Goal: Task Accomplishment & Management: Use online tool/utility

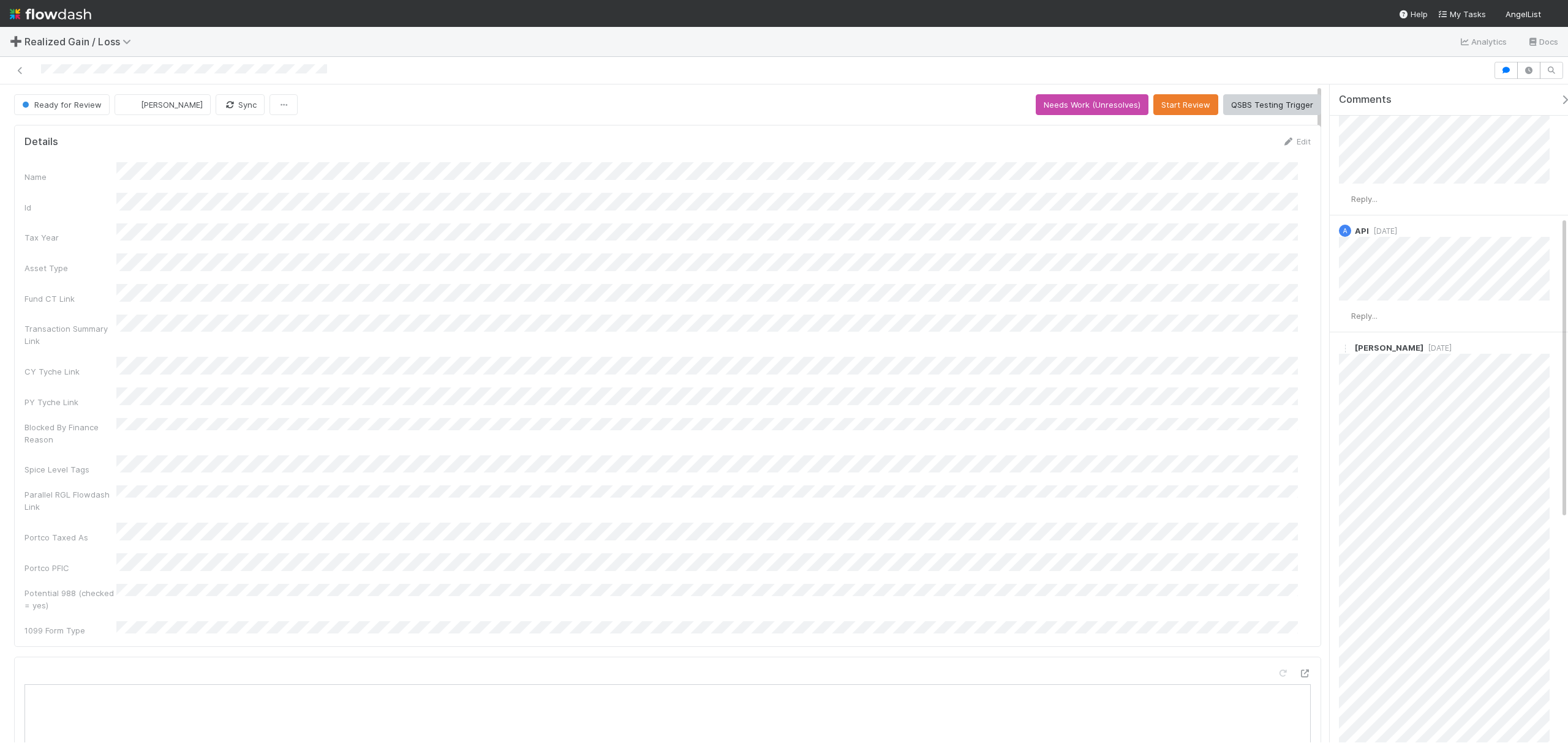
scroll to position [37, 0]
click at [1032, 332] on div "Name Id Tax Year Asset Type Fund CT Link Transaction Summary Link CY Tyche Link…" at bounding box center [668, 399] width 1286 height 474
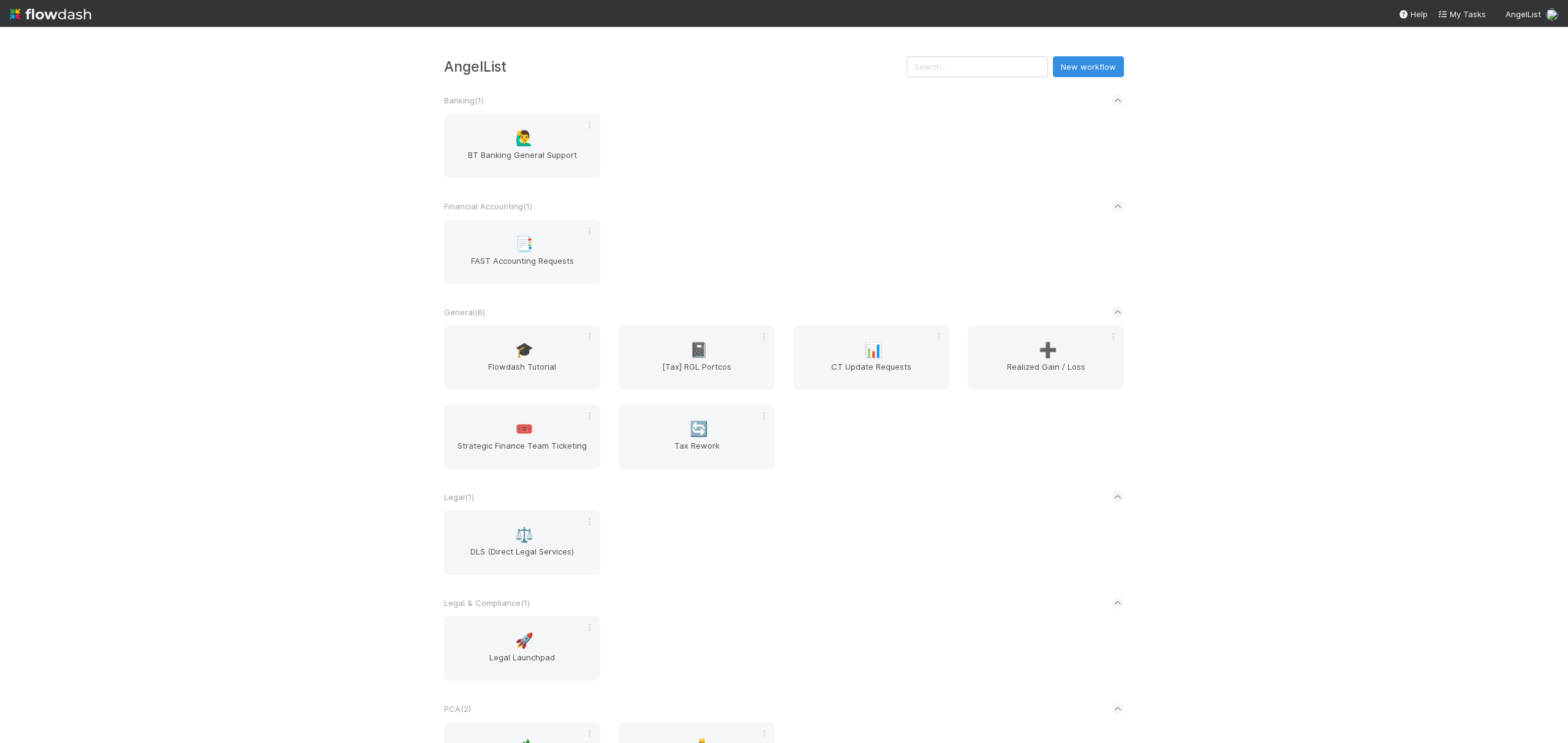
click at [857, 256] on div "📑 FAST Accounting Requests" at bounding box center [784, 259] width 698 height 79
click at [940, 377] on span "Realized Gain / Loss" at bounding box center [1046, 372] width 147 height 25
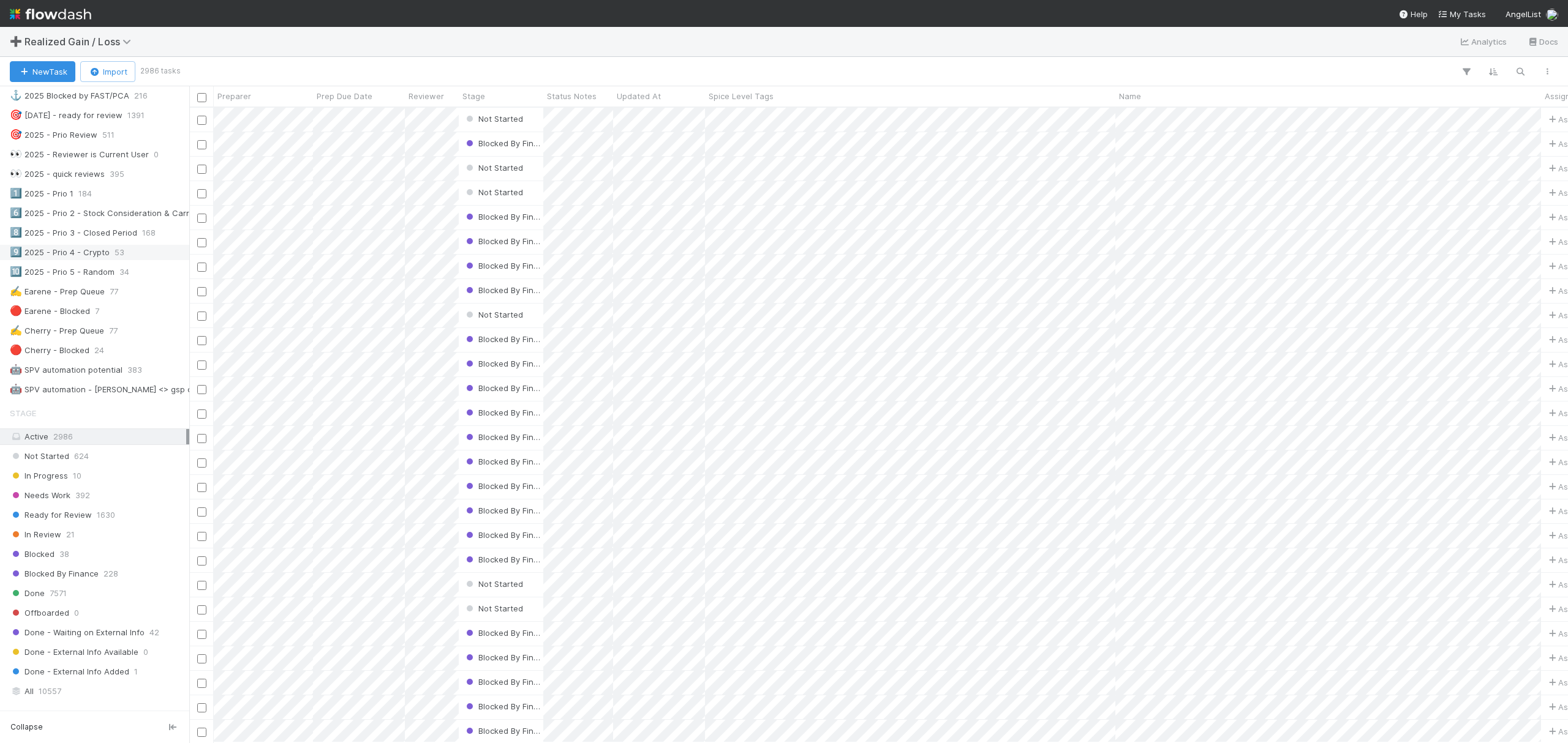
scroll to position [571, 0]
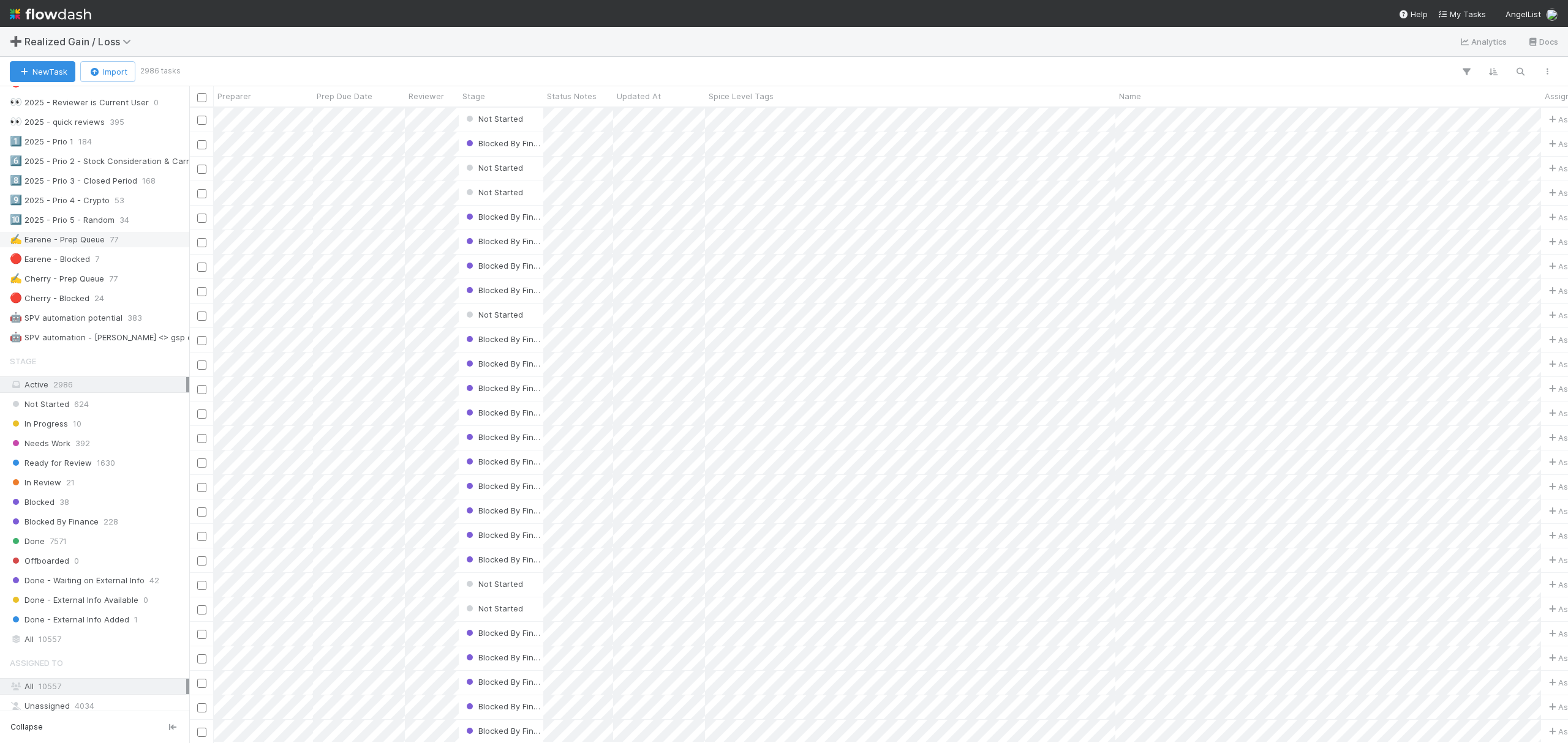
click at [72, 247] on div "✍️ Earene - Prep Queue" at bounding box center [57, 239] width 95 height 15
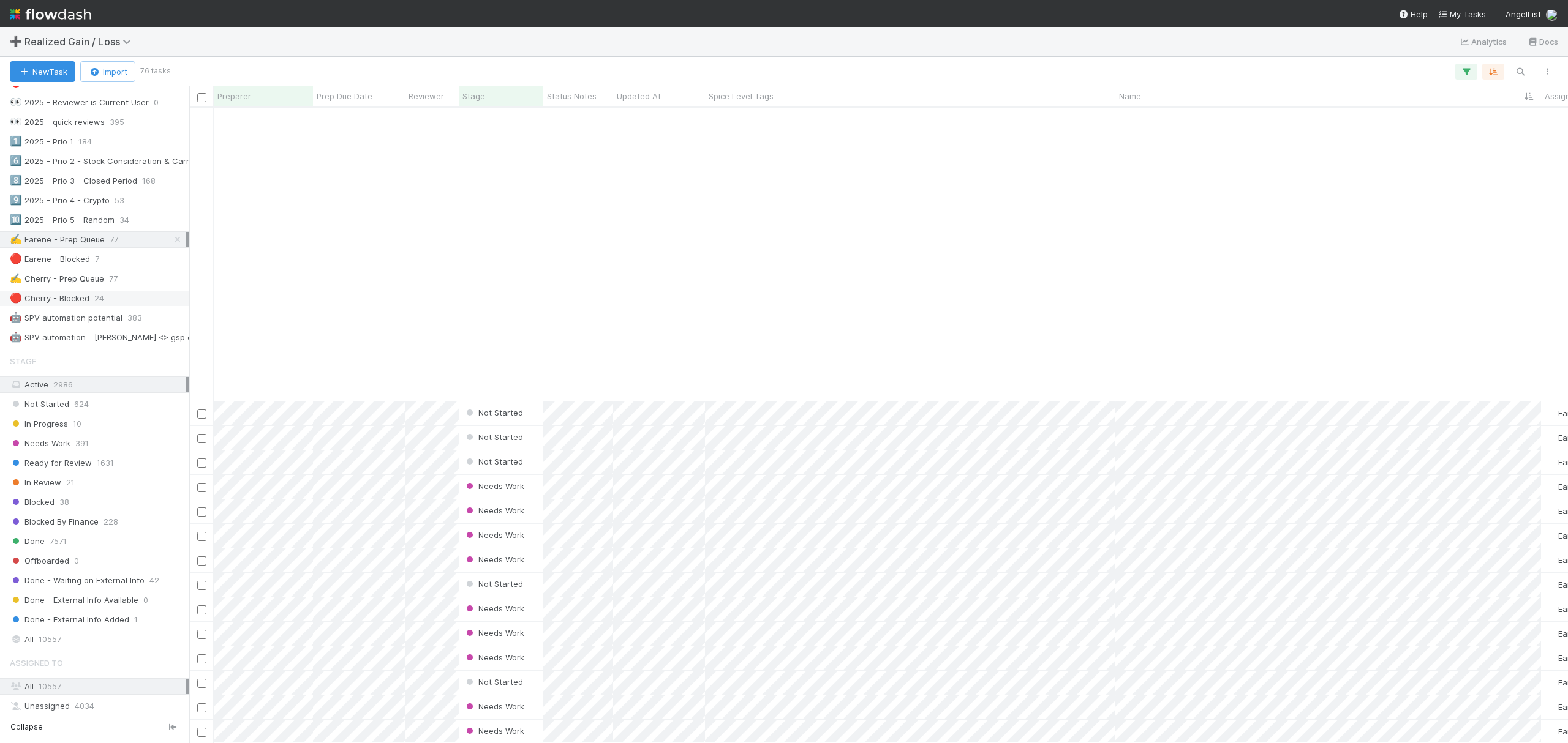
scroll to position [326, 0]
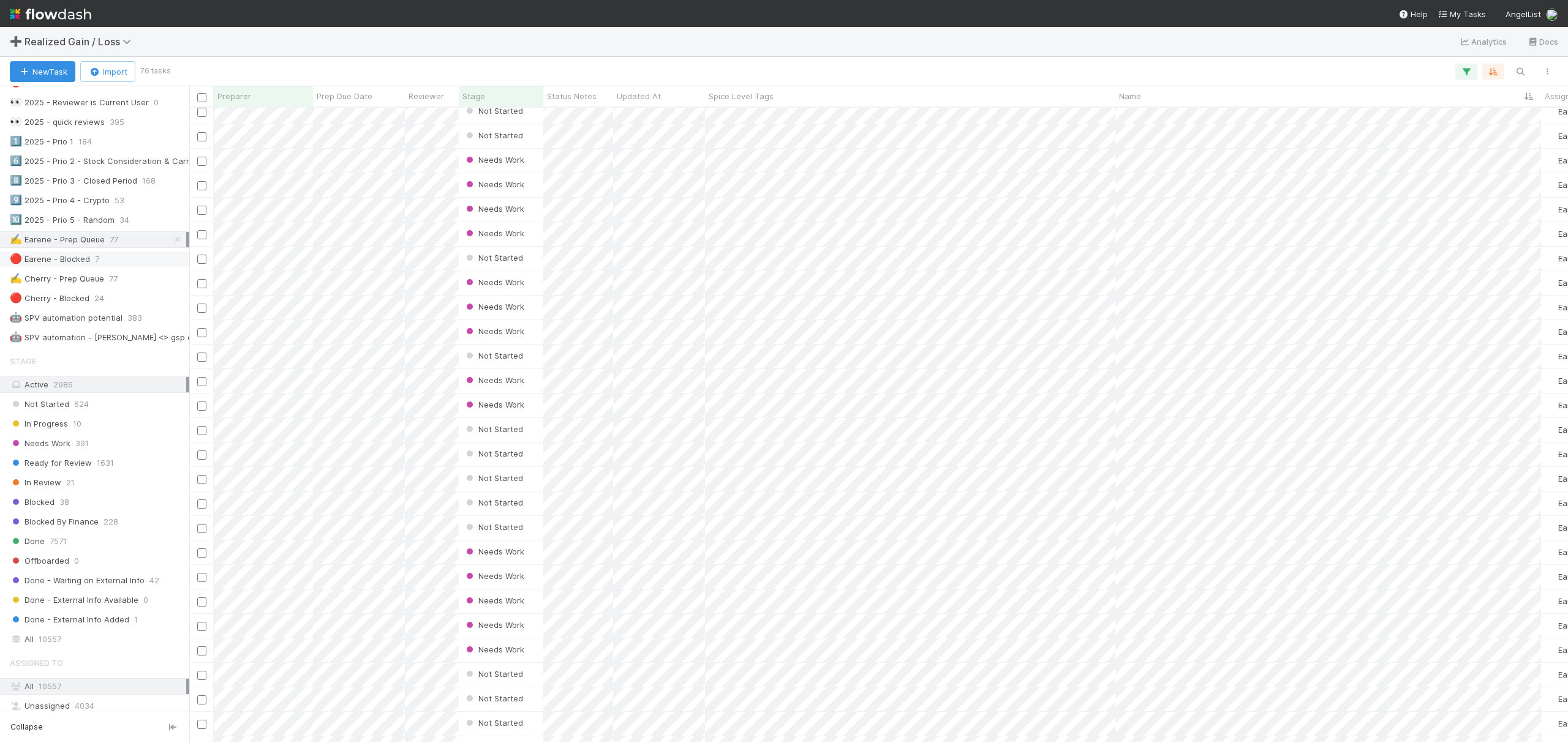
click at [82, 267] on div "🔴 Earene - Blocked" at bounding box center [50, 259] width 80 height 15
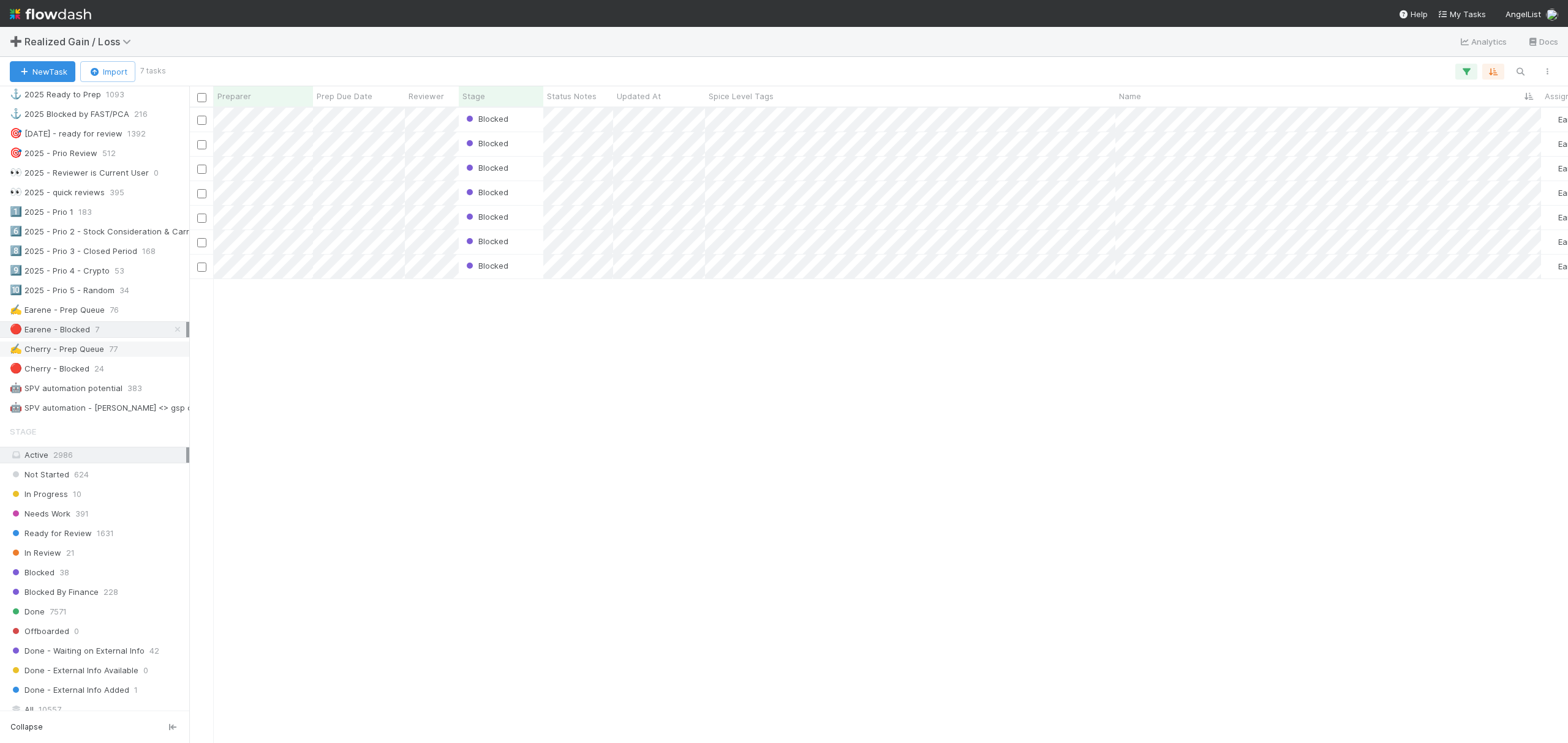
scroll to position [490, 0]
click at [91, 329] on div "✍️ Earene - Prep Queue" at bounding box center [57, 321] width 95 height 15
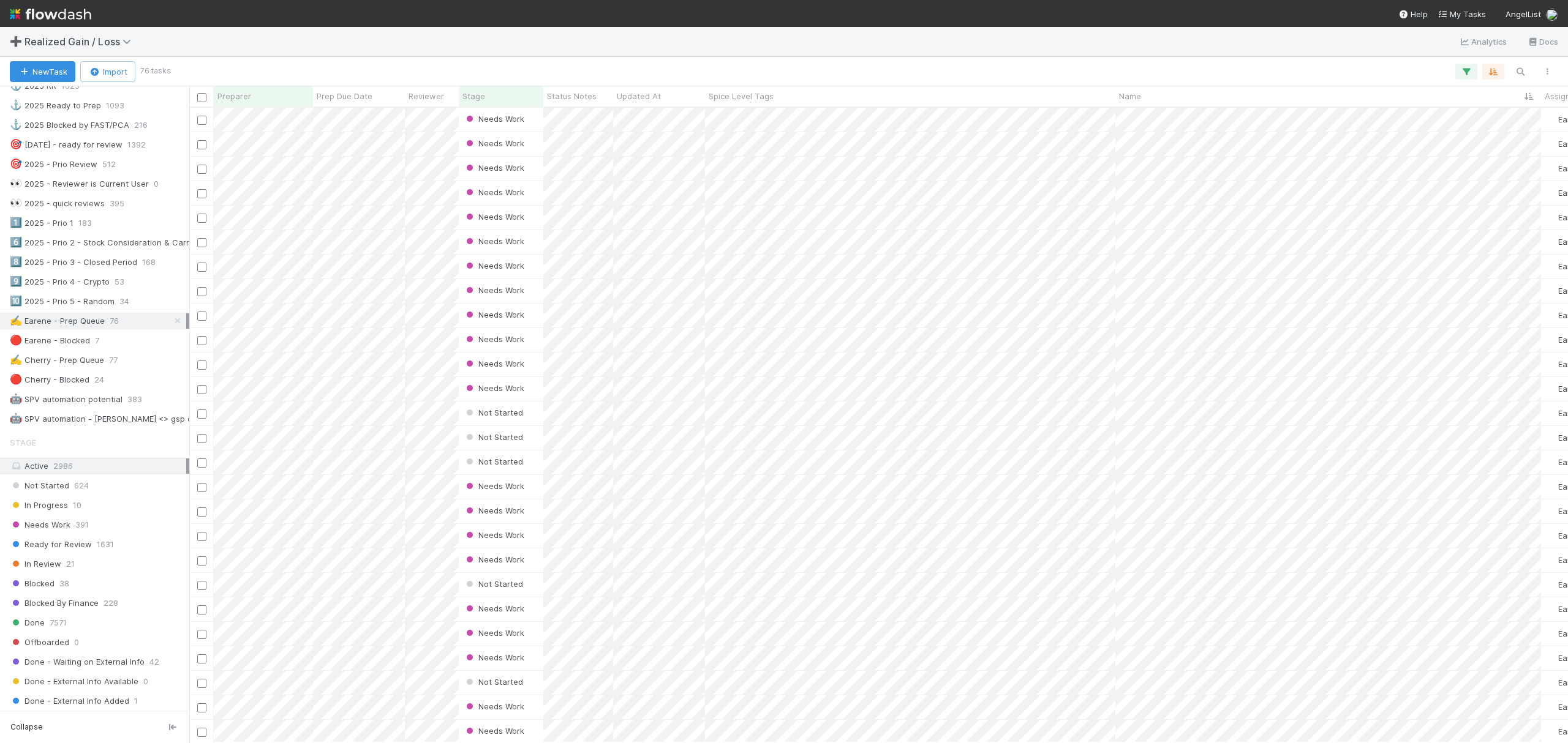
scroll to position [623, 1367]
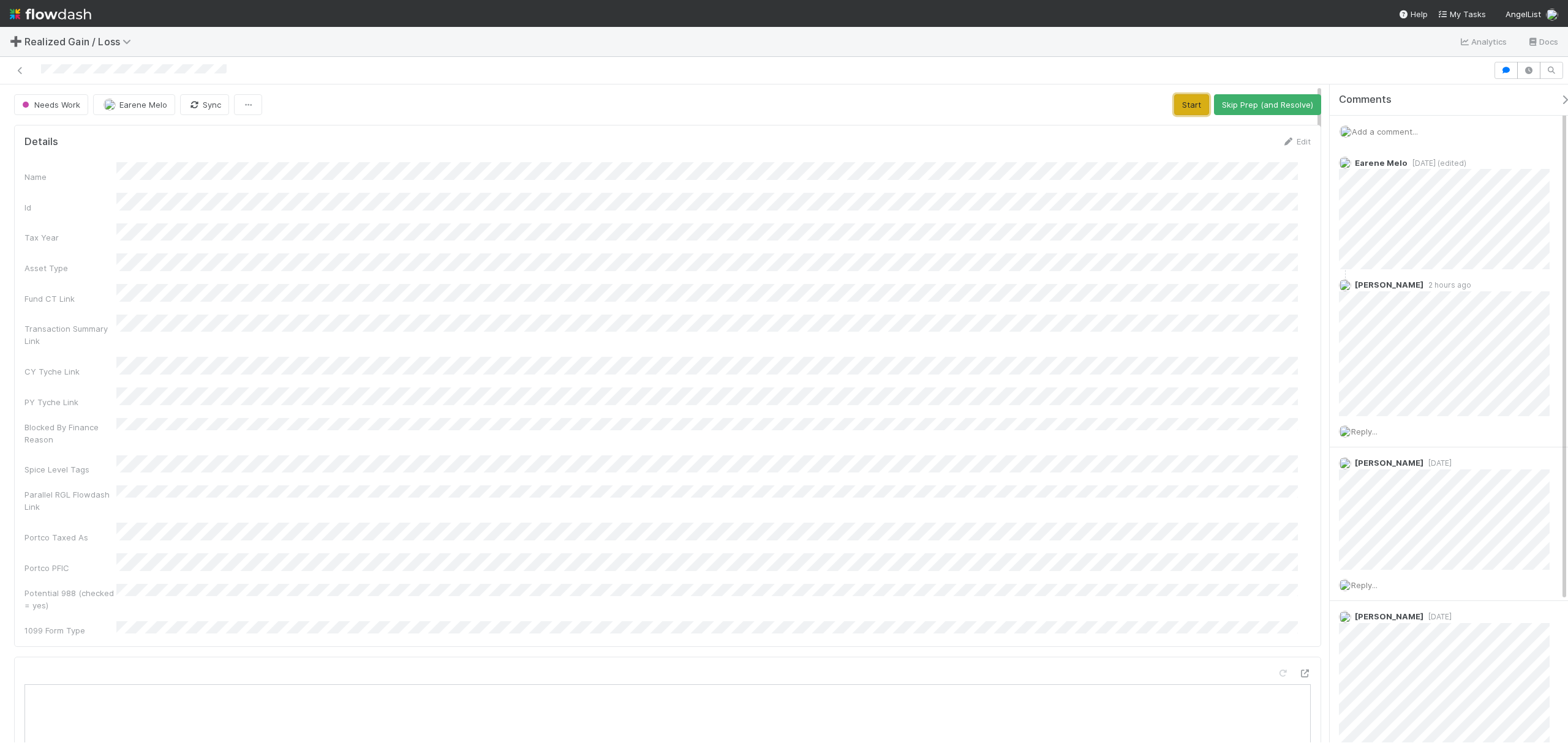
click at [1191, 106] on button "Start" at bounding box center [1191, 104] width 35 height 21
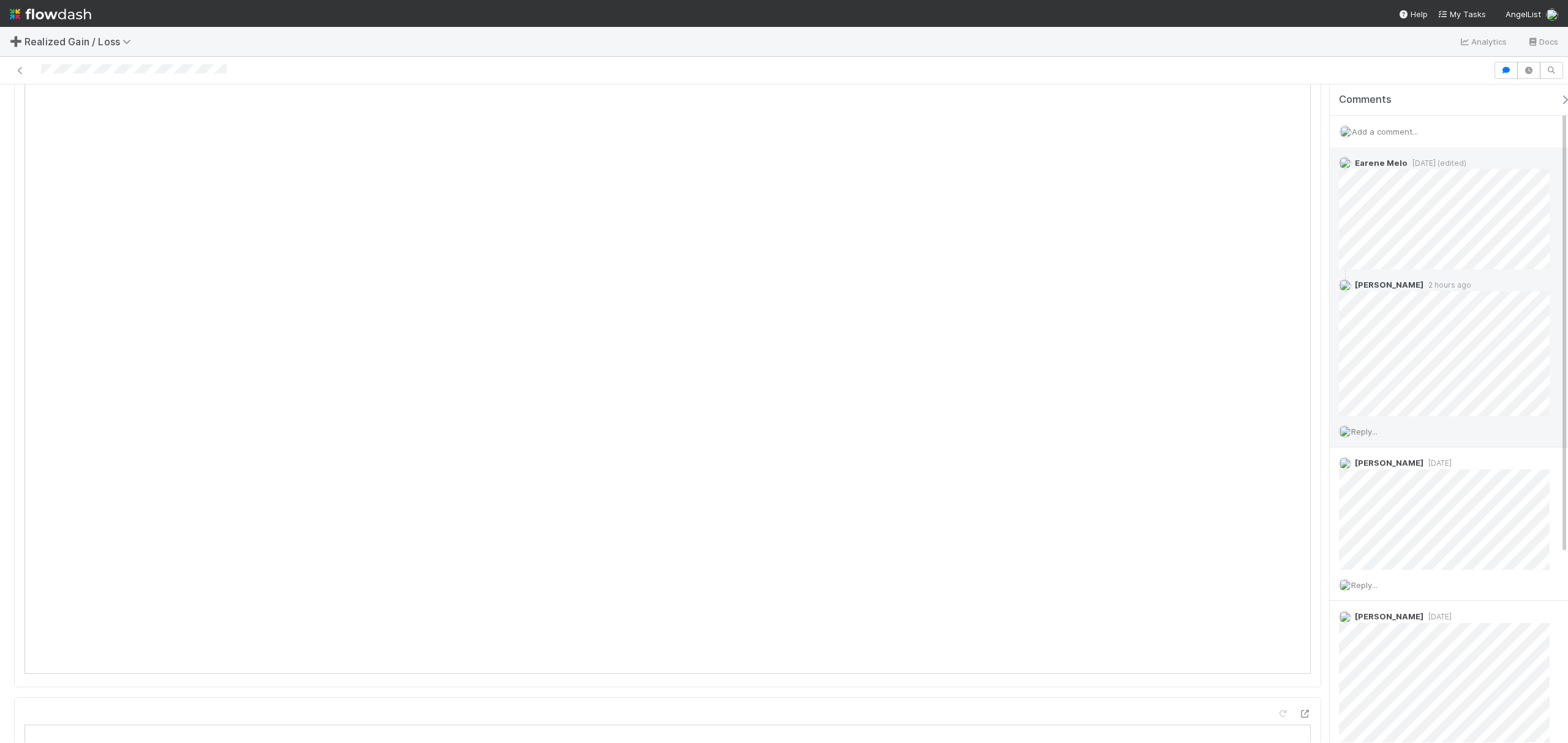
click at [1378, 429] on span "Reply..." at bounding box center [1364, 431] width 27 height 10
click at [1396, 657] on button "Add Reply" at bounding box center [1381, 665] width 54 height 21
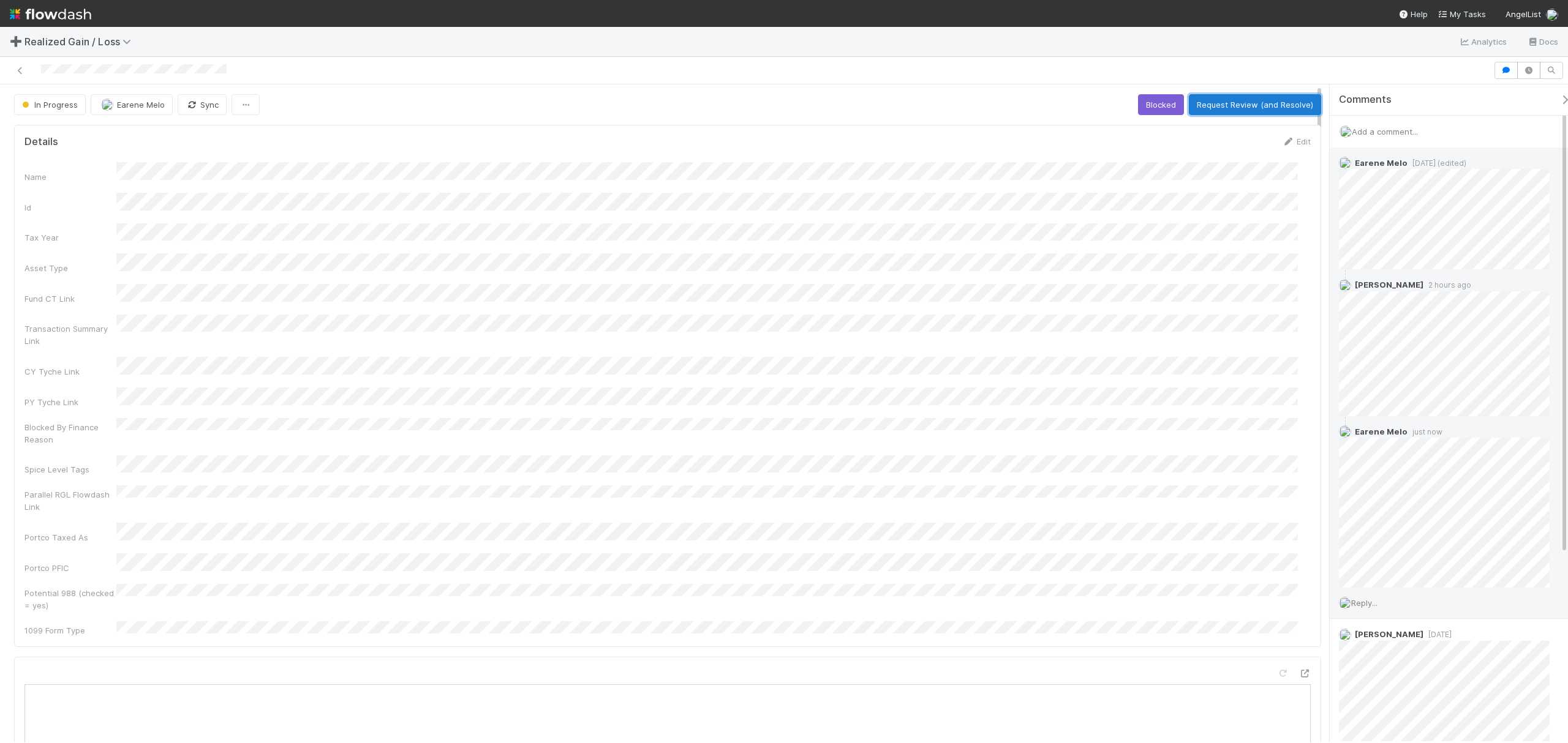
click at [1240, 113] on button "Request Review (and Resolve)" at bounding box center [1255, 104] width 133 height 21
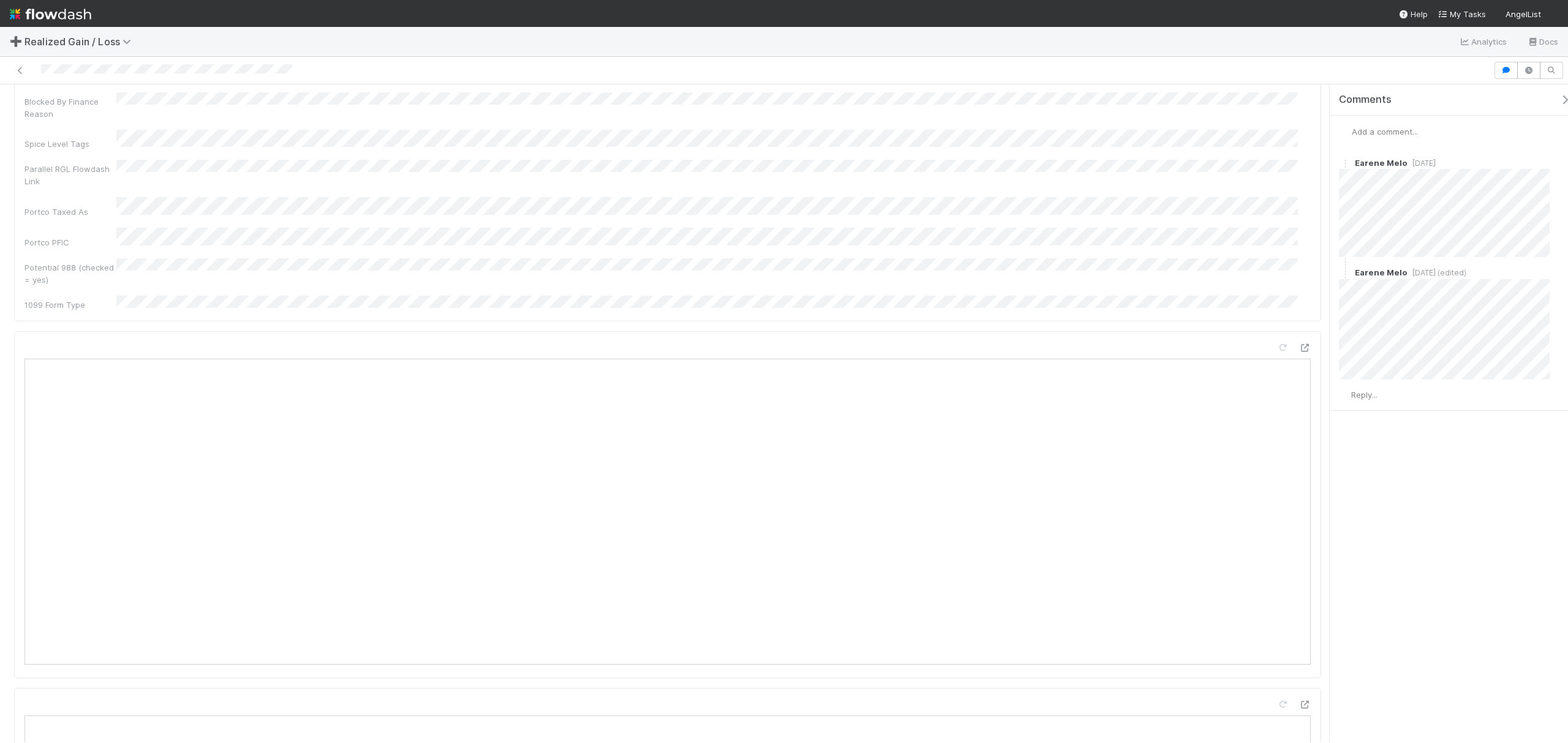
scroll to position [326, 0]
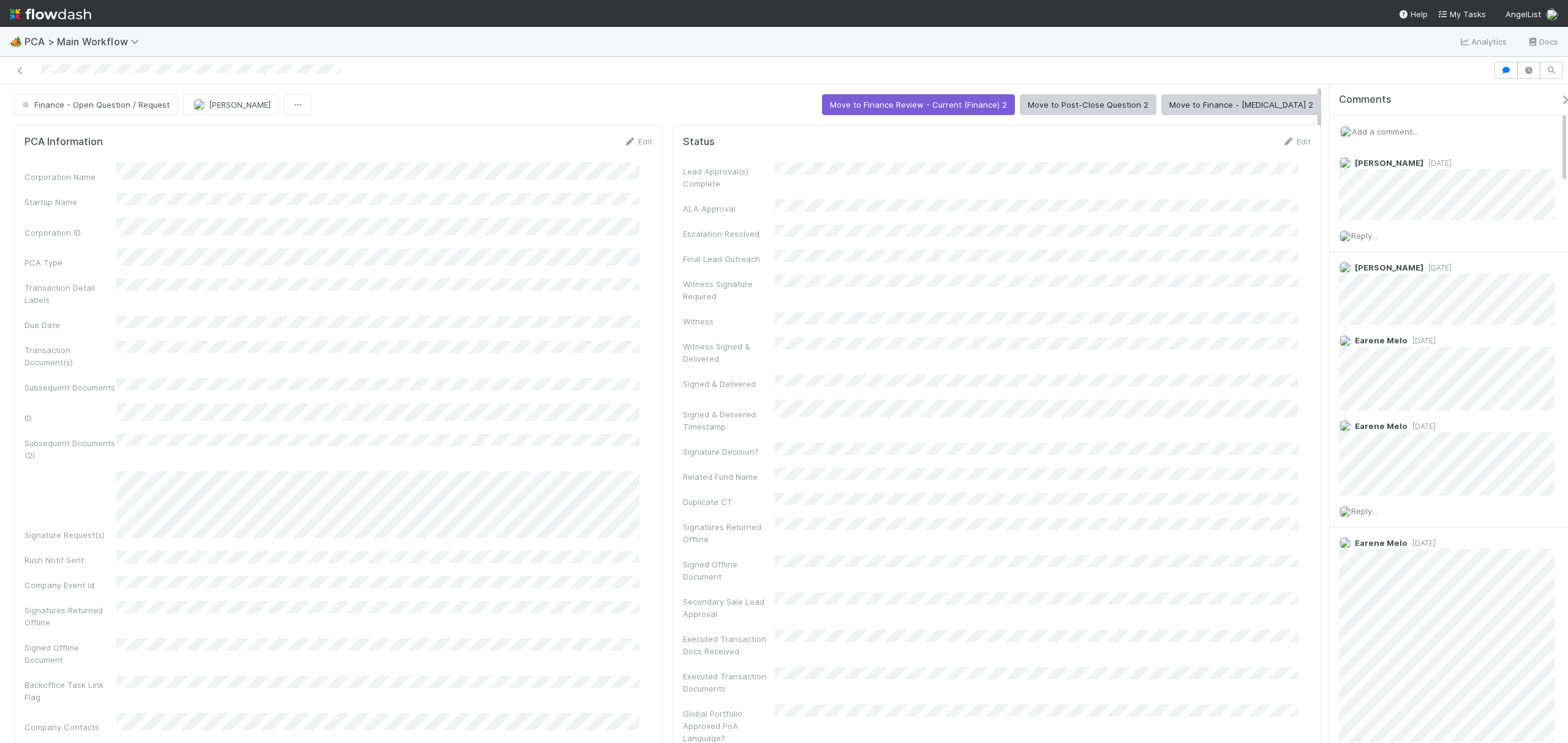
click at [1115, 282] on div "Witness Signature Required" at bounding box center [996, 289] width 628 height 28
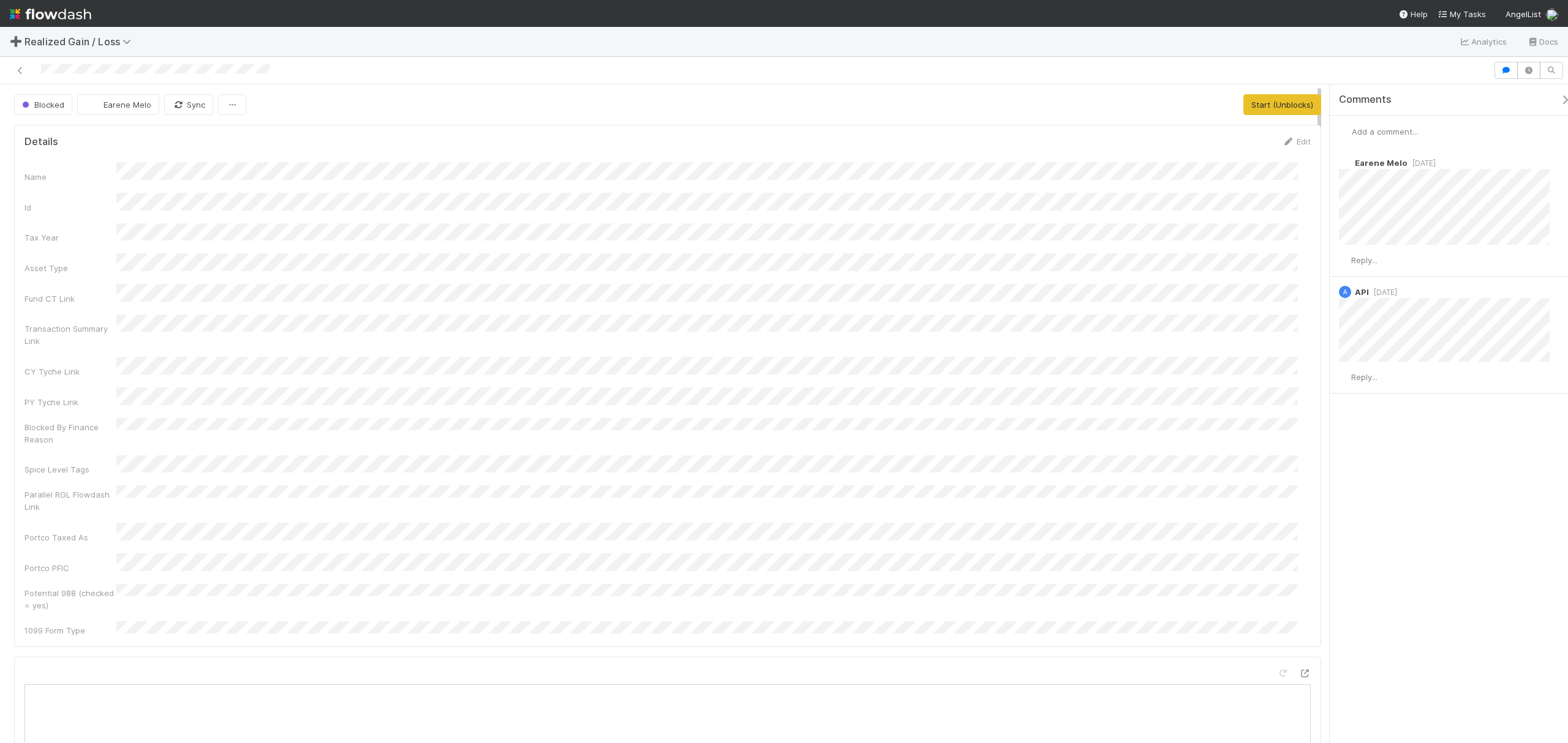
scroll to position [237, 1260]
click at [1181, 113] on button "Start" at bounding box center [1191, 104] width 35 height 21
click at [804, 240] on div "Name Id Tax Year Asset Type Fund CT Link Transaction Summary Link CY Tyche Link…" at bounding box center [668, 399] width 1286 height 474
click at [1223, 114] on button "Request Review (and Resolve)" at bounding box center [1255, 104] width 133 height 21
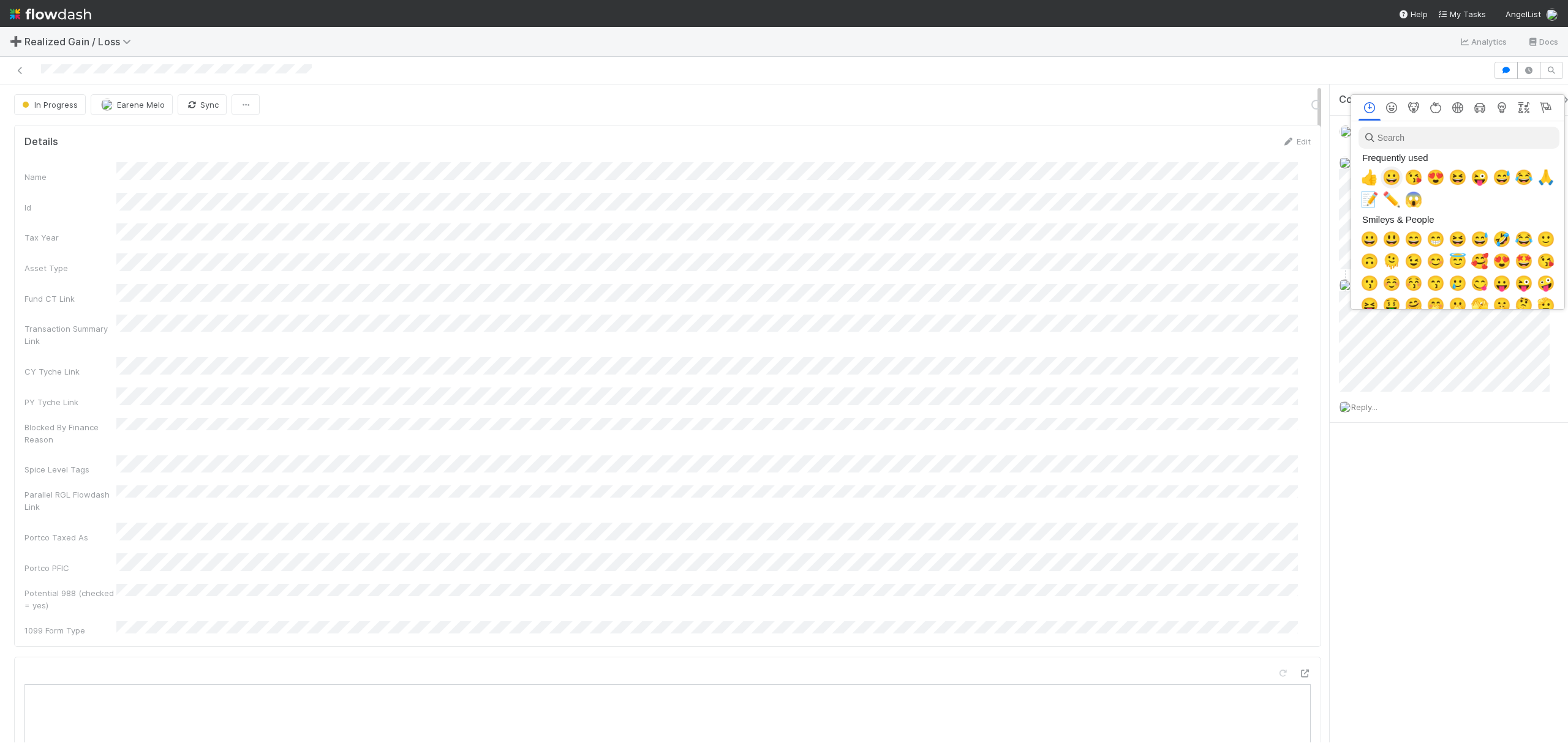
scroll to position [0, 7]
click at [1370, 201] on span "📝" at bounding box center [1367, 200] width 19 height 17
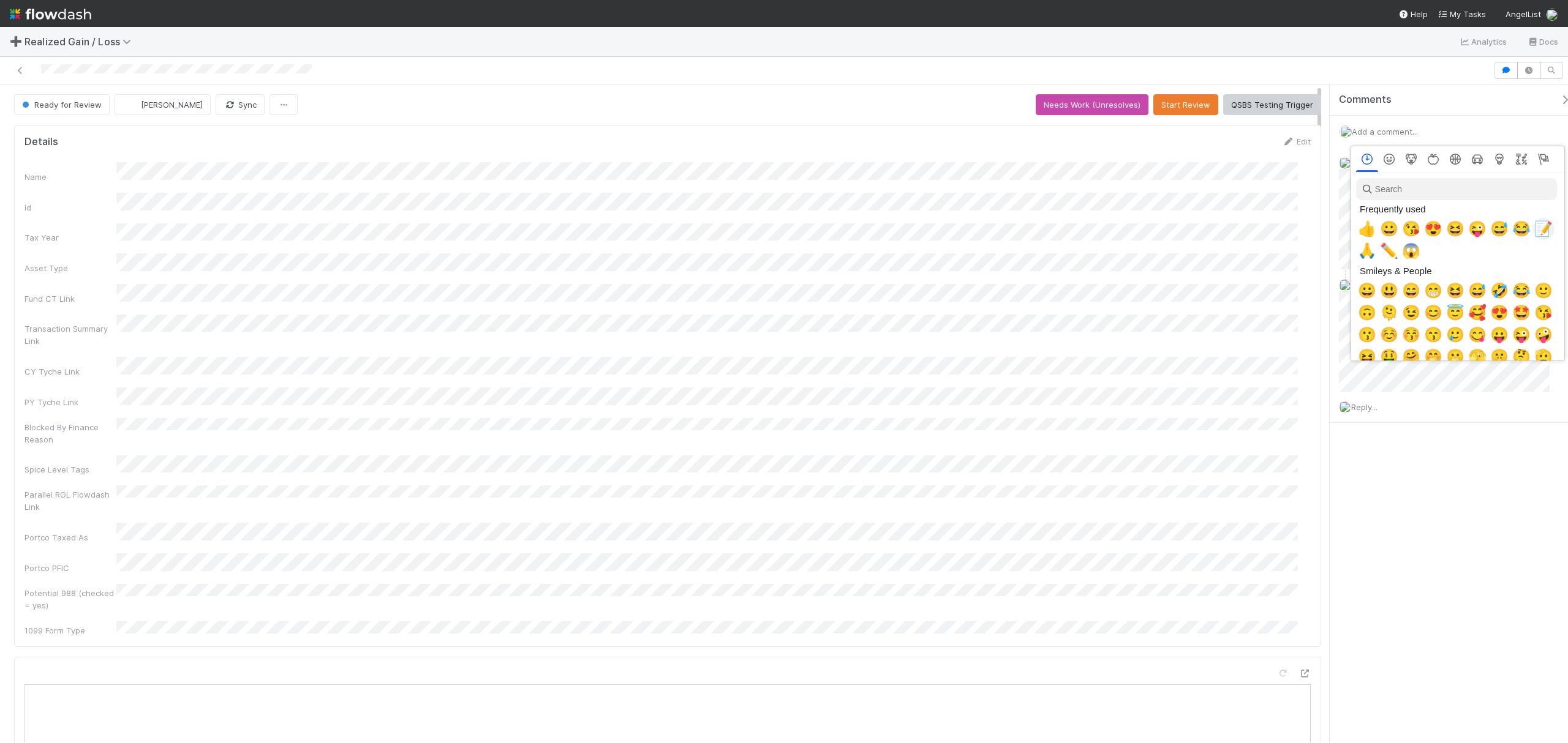
click at [1534, 231] on span "📝" at bounding box center [1543, 229] width 19 height 17
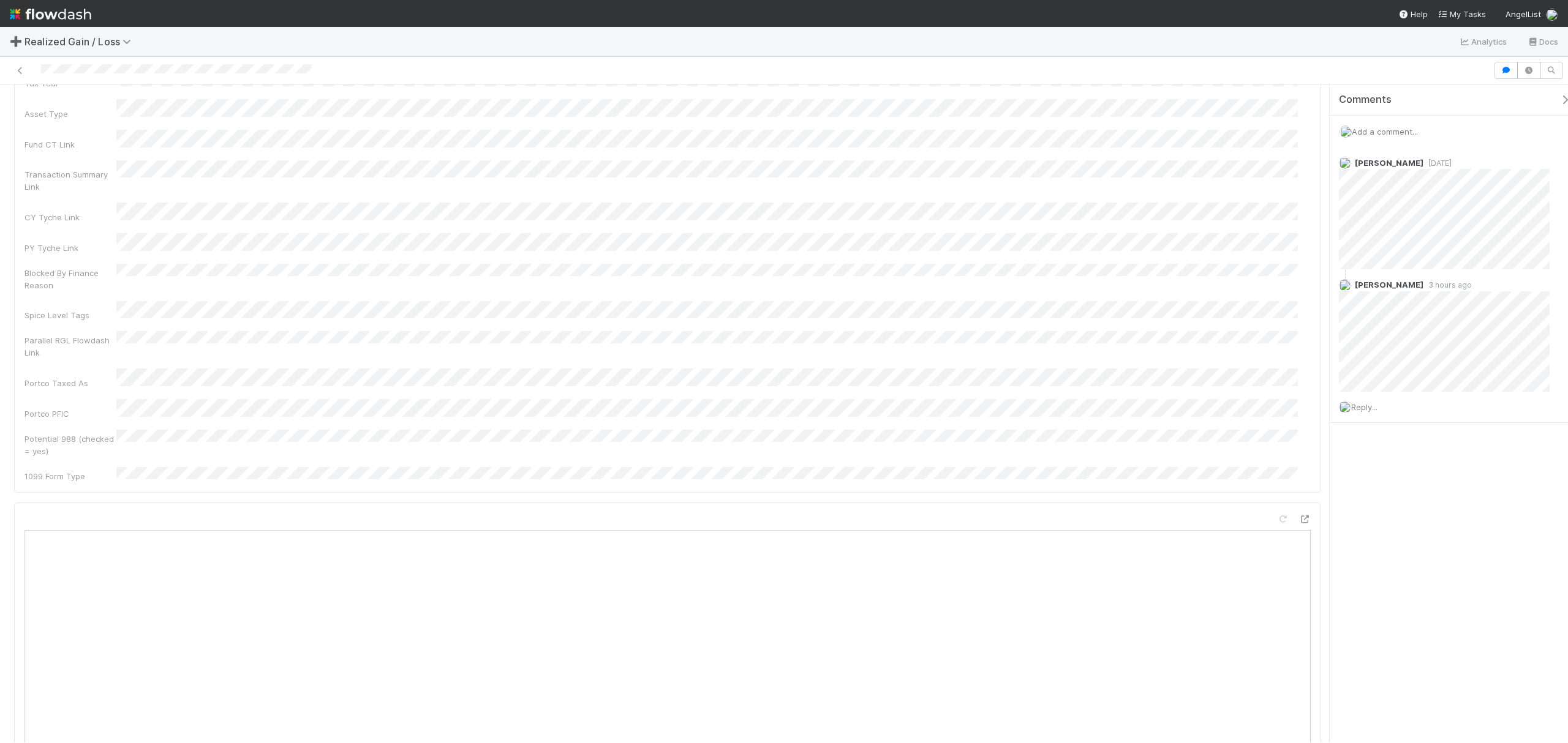
scroll to position [0, 0]
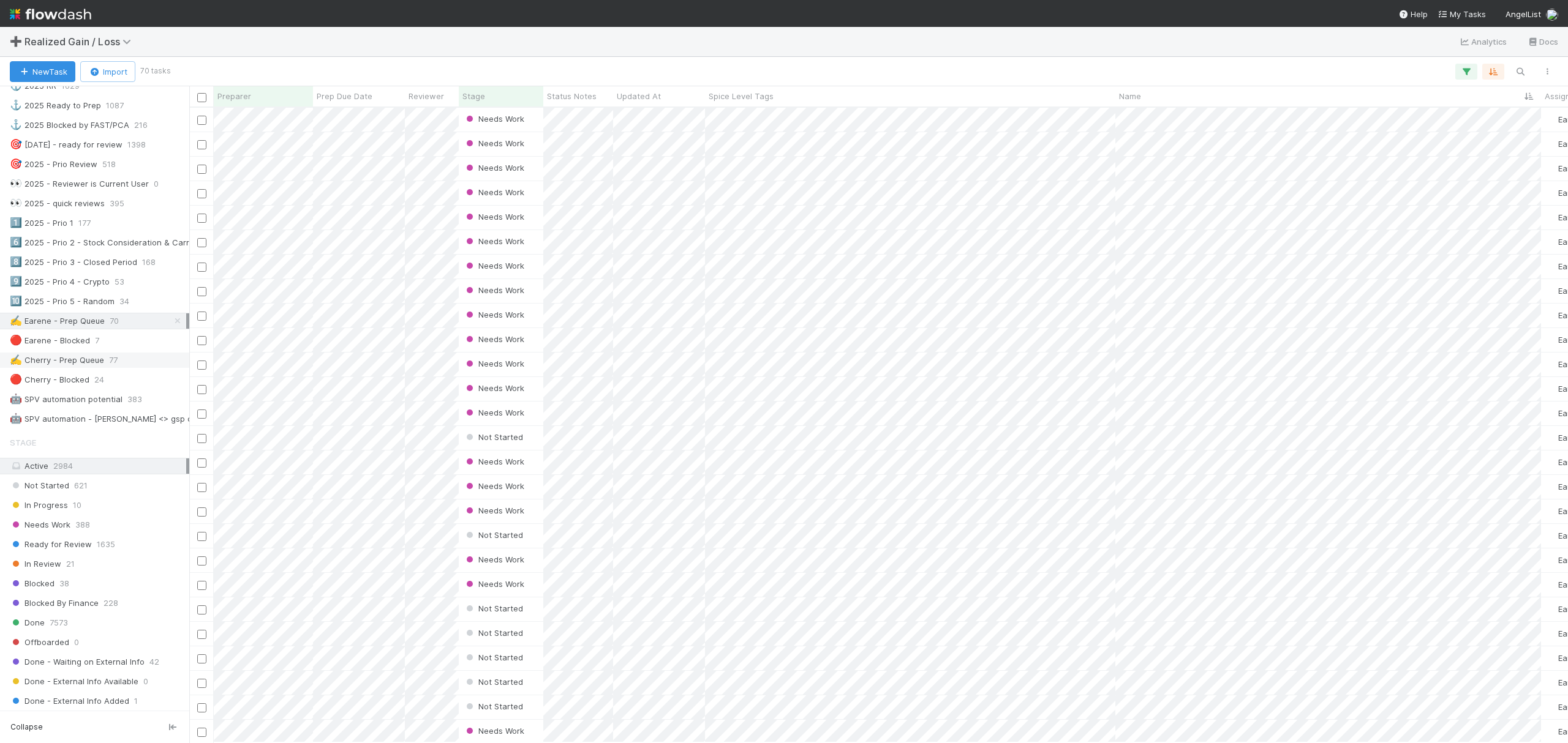
click at [96, 368] on div "✍️ Cherry - Prep Queue" at bounding box center [57, 360] width 94 height 15
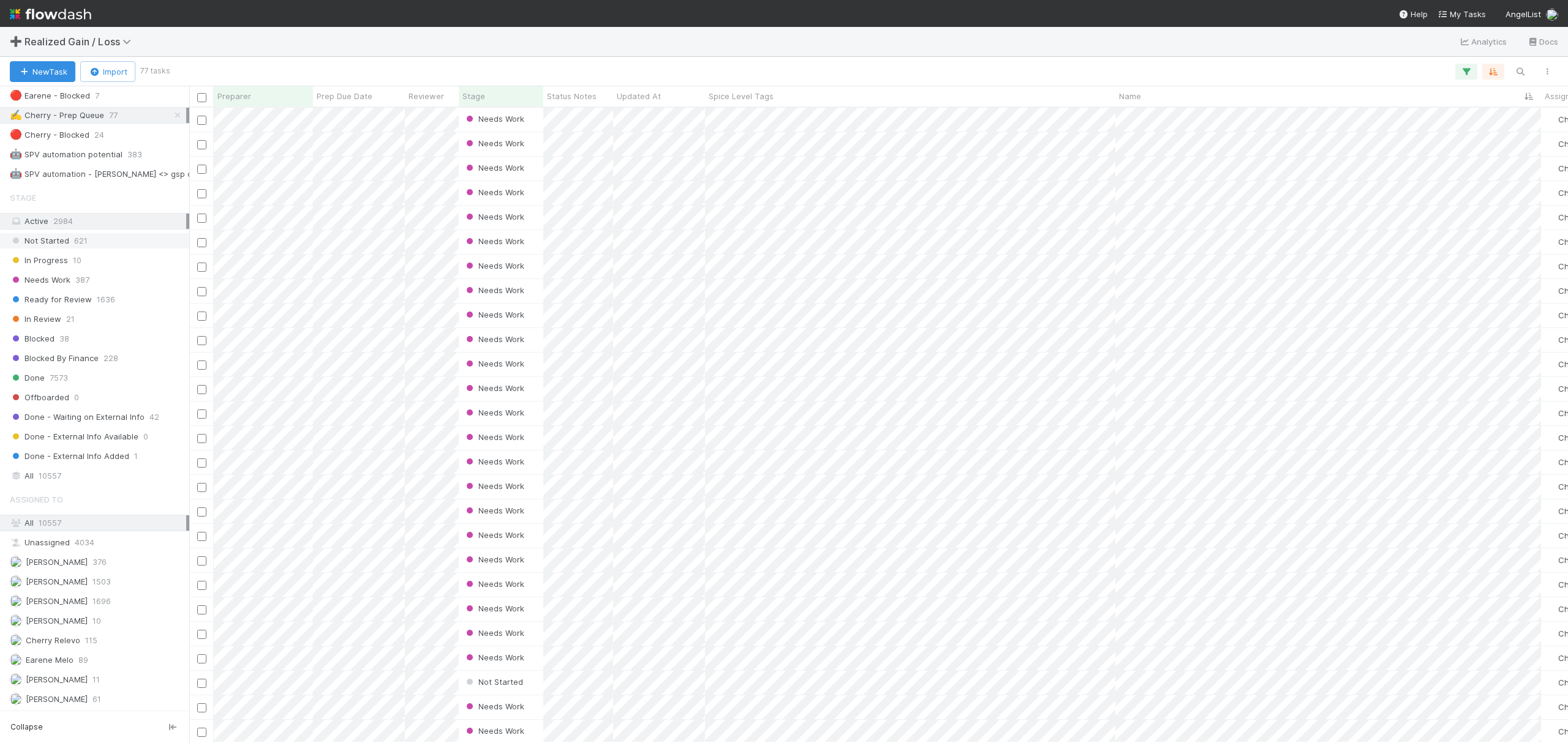
scroll to position [653, 0]
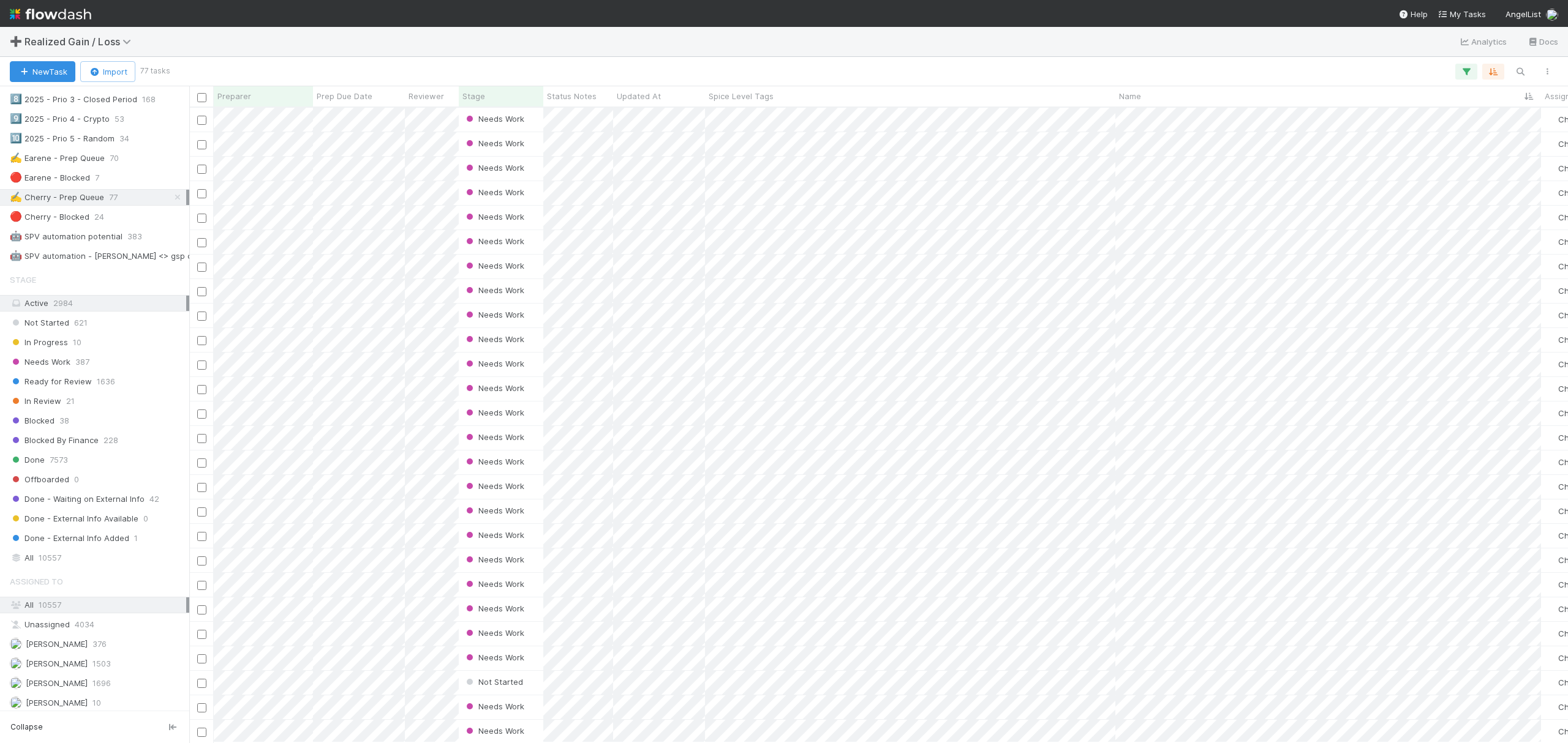
click at [109, 166] on span "69" at bounding box center [114, 158] width 10 height 15
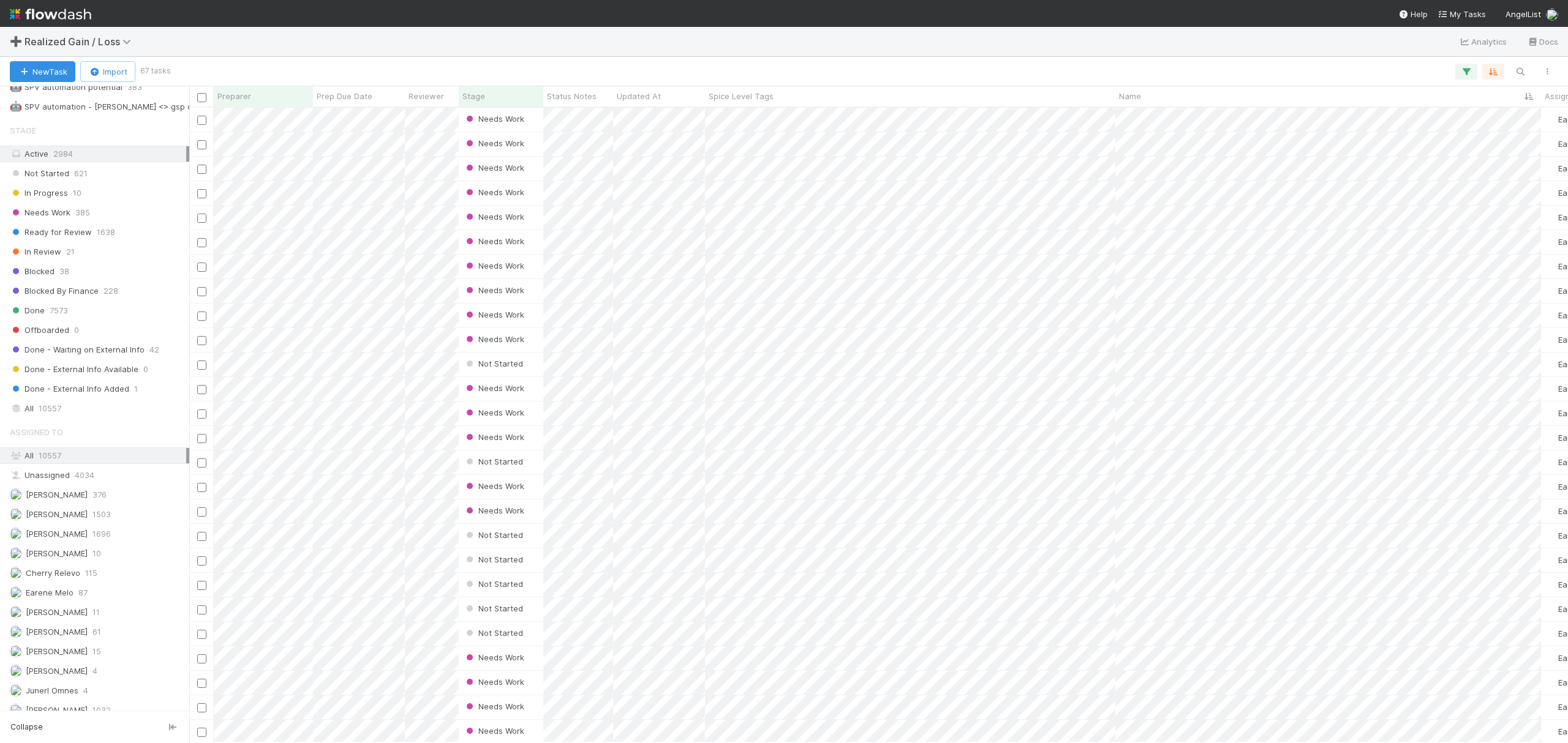
scroll to position [921, 0]
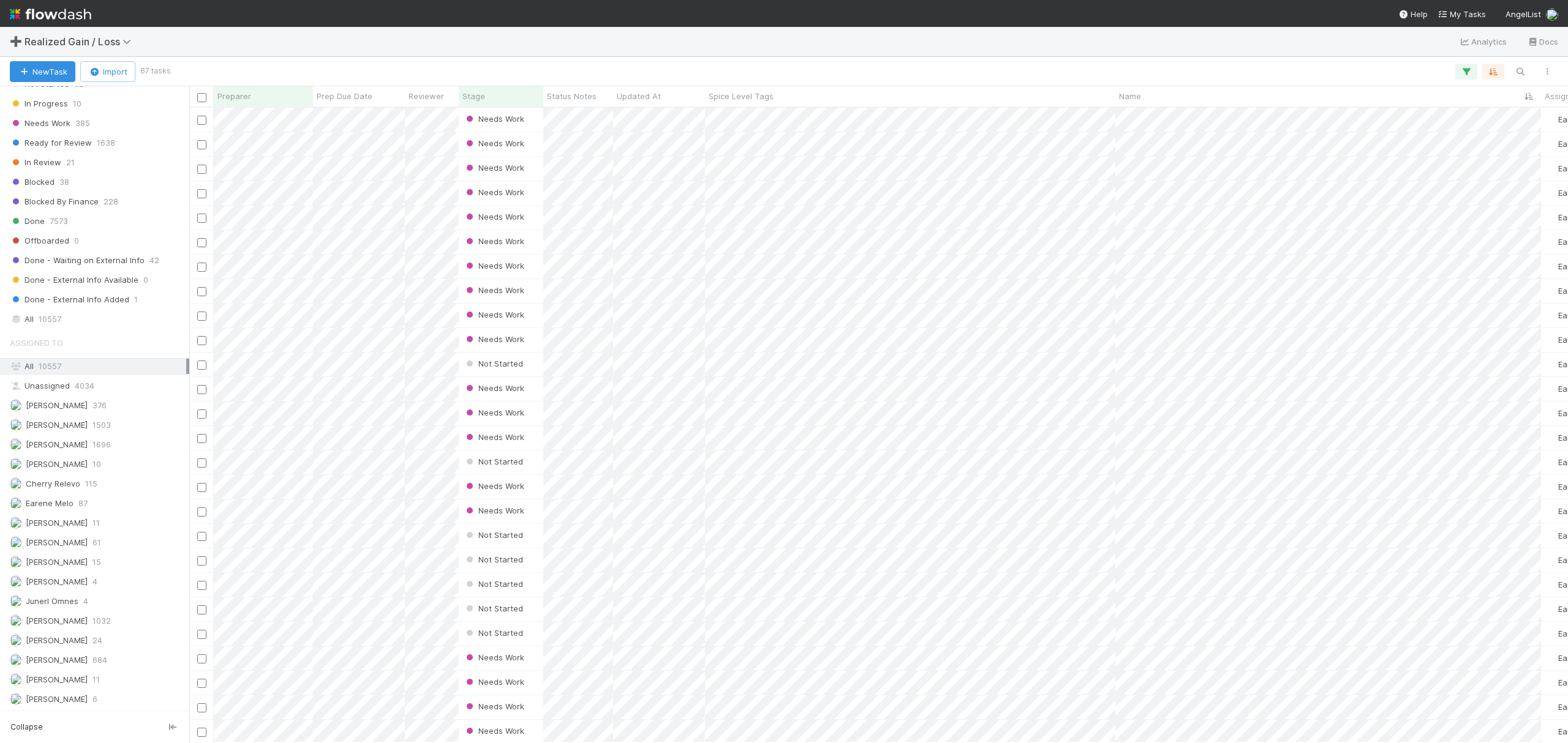
click at [1052, 49] on div "➕ Realized Gain / Loss Analytics Docs" at bounding box center [784, 42] width 1568 height 29
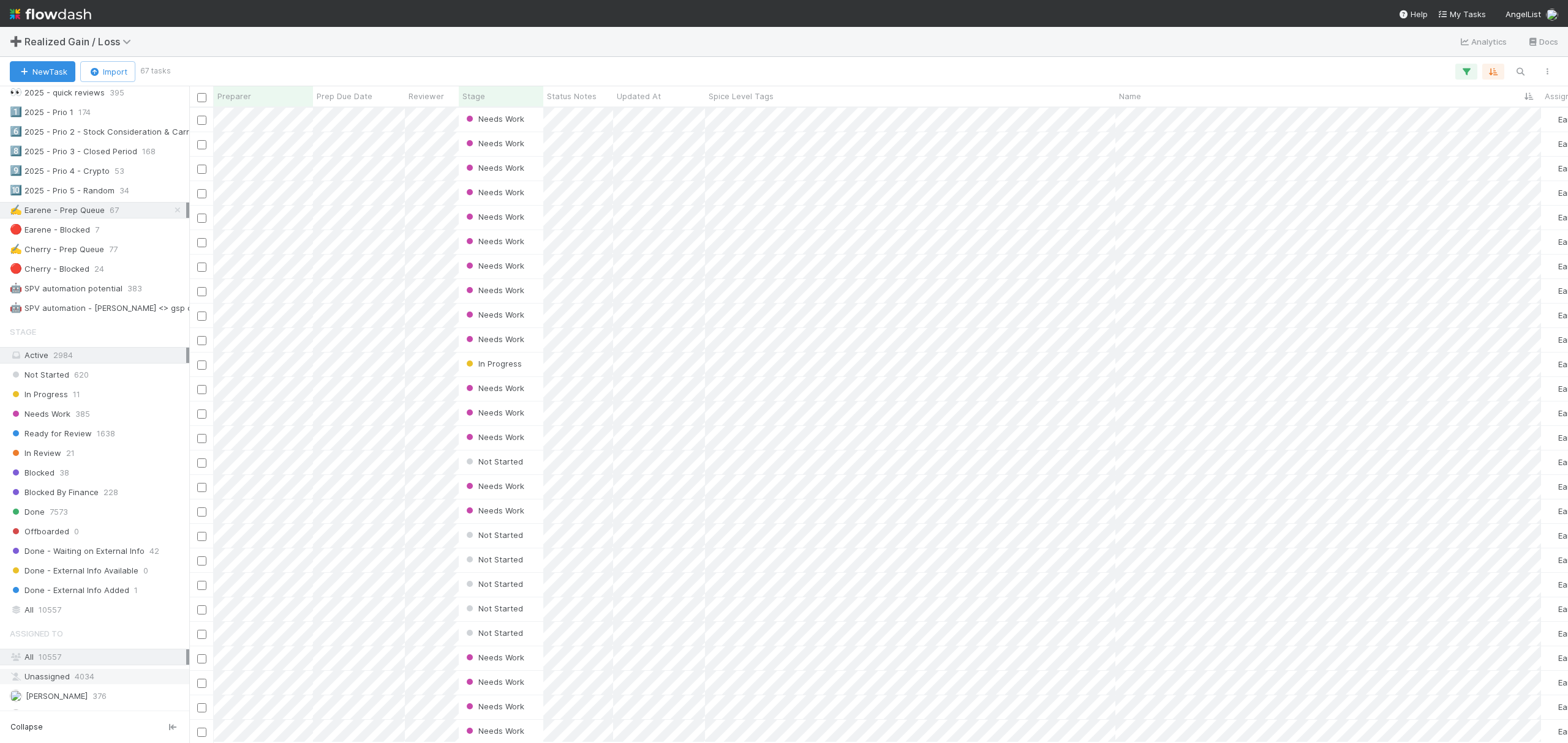
scroll to position [595, 0]
click at [919, 26] on nav "Help My Tasks AngelList" at bounding box center [784, 13] width 1568 height 27
click at [1524, 68] on icon "button" at bounding box center [1520, 72] width 12 height 11
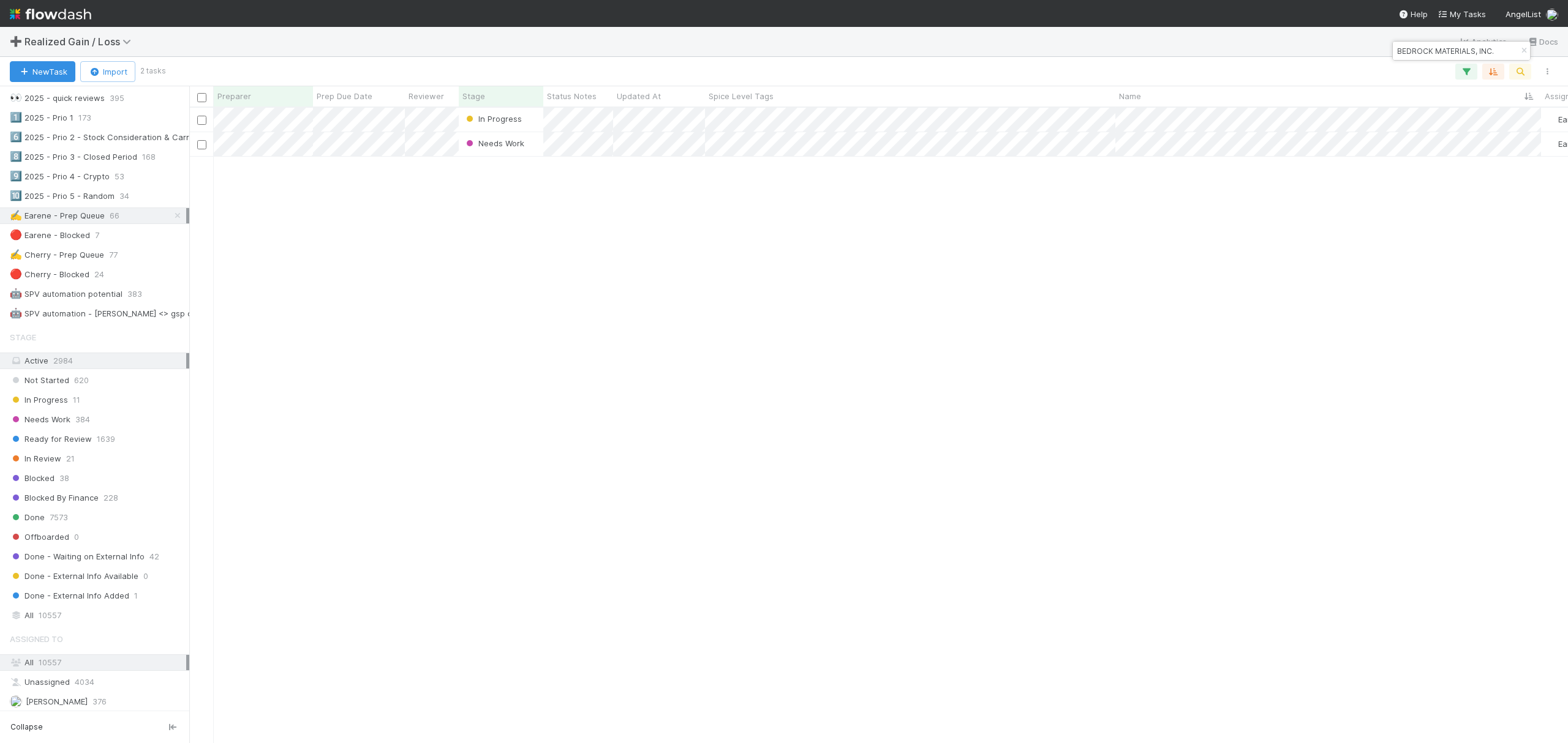
scroll to position [623, 1367]
type input "BEDROCK MATERIALS, INC."
click at [1518, 52] on icon "button" at bounding box center [1524, 50] width 12 height 7
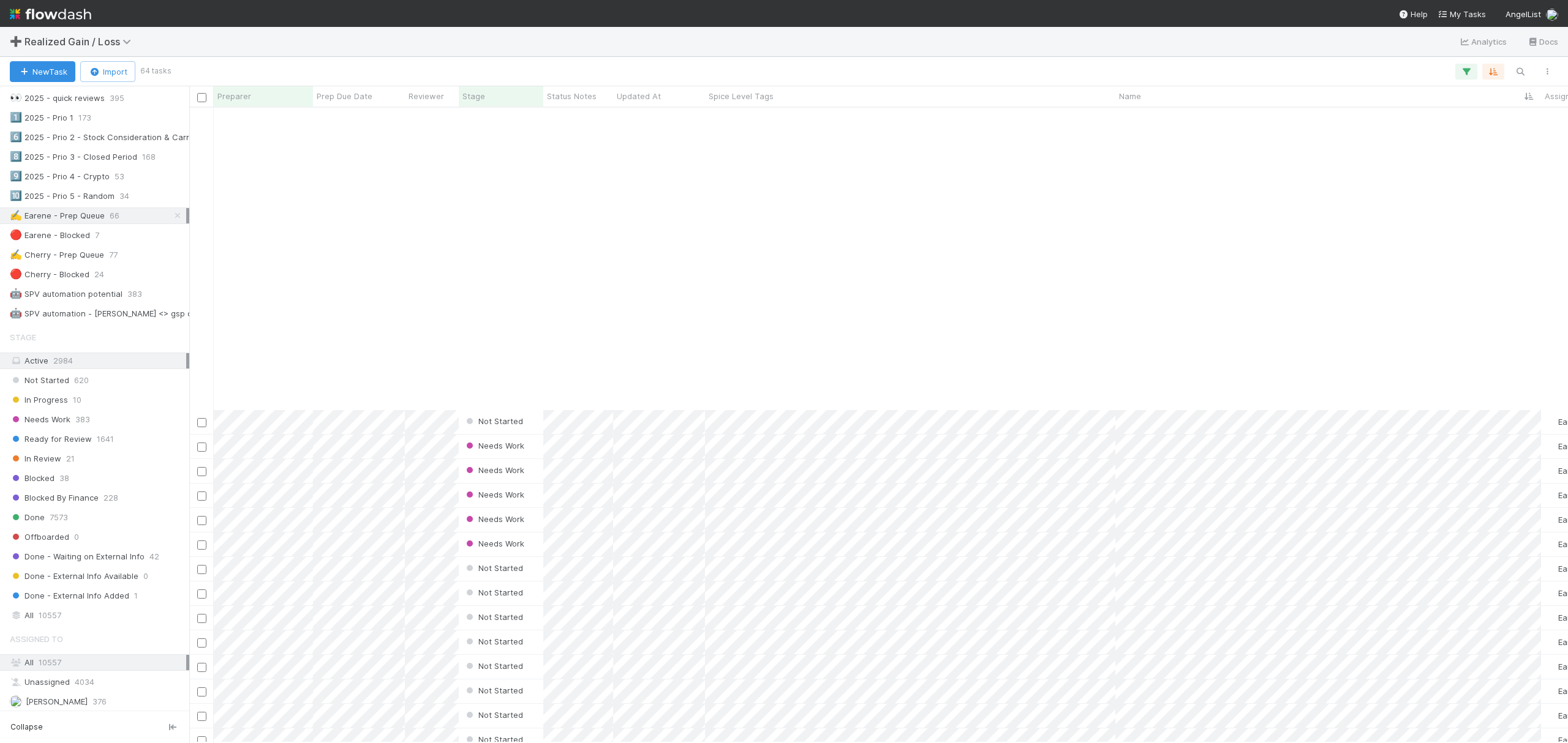
scroll to position [490, 0]
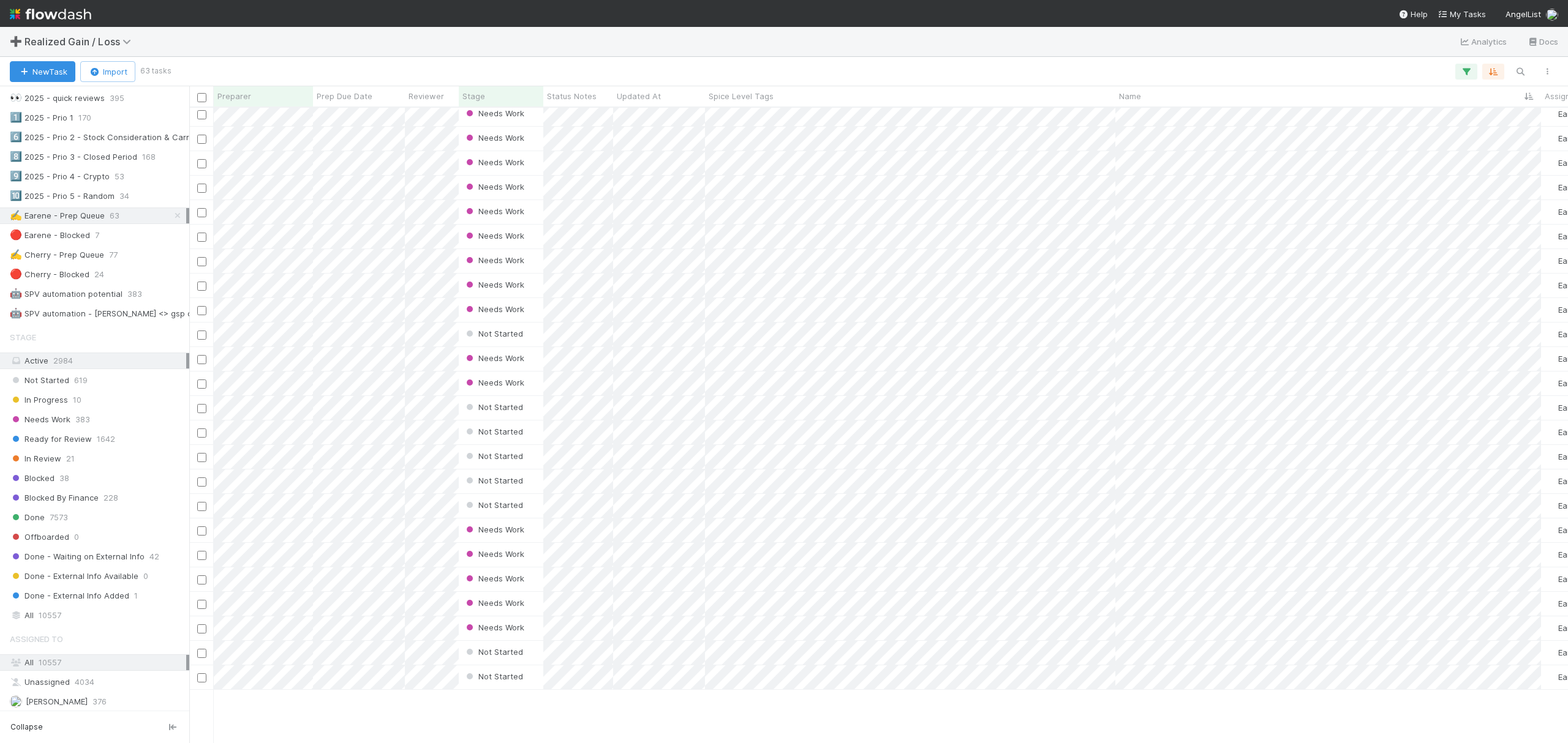
scroll to position [0, 0]
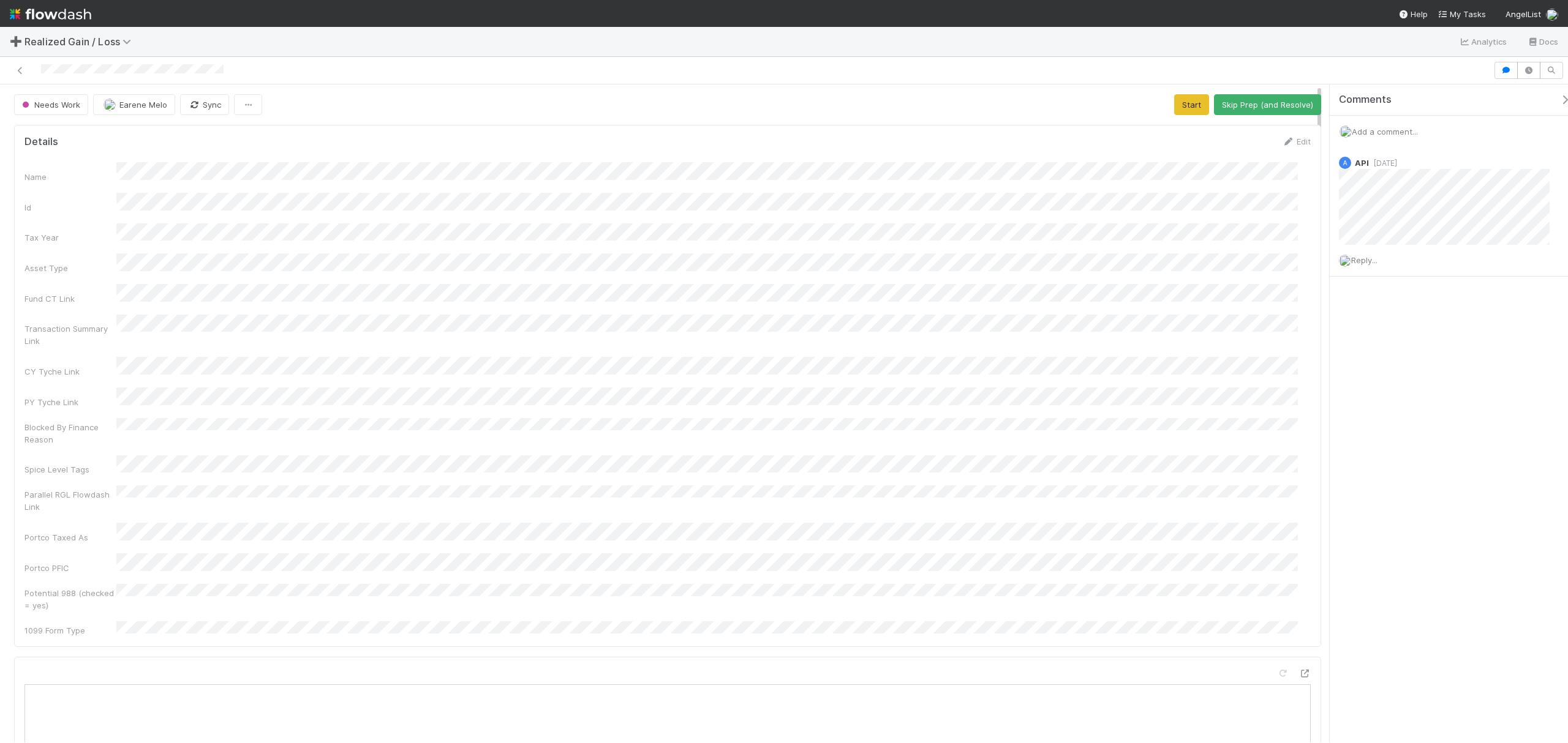
scroll to position [237, 1260]
click at [898, 269] on div "Name Id Tax Year Asset Type Fund CT Link Transaction Summary Link CY Tyche Link…" at bounding box center [668, 399] width 1286 height 474
click at [1176, 108] on button "Start" at bounding box center [1191, 104] width 35 height 21
click at [274, 269] on div "Name Id Tax Year Asset Type Fund CT Link Transaction Summary Link CY Tyche Link…" at bounding box center [668, 399] width 1286 height 474
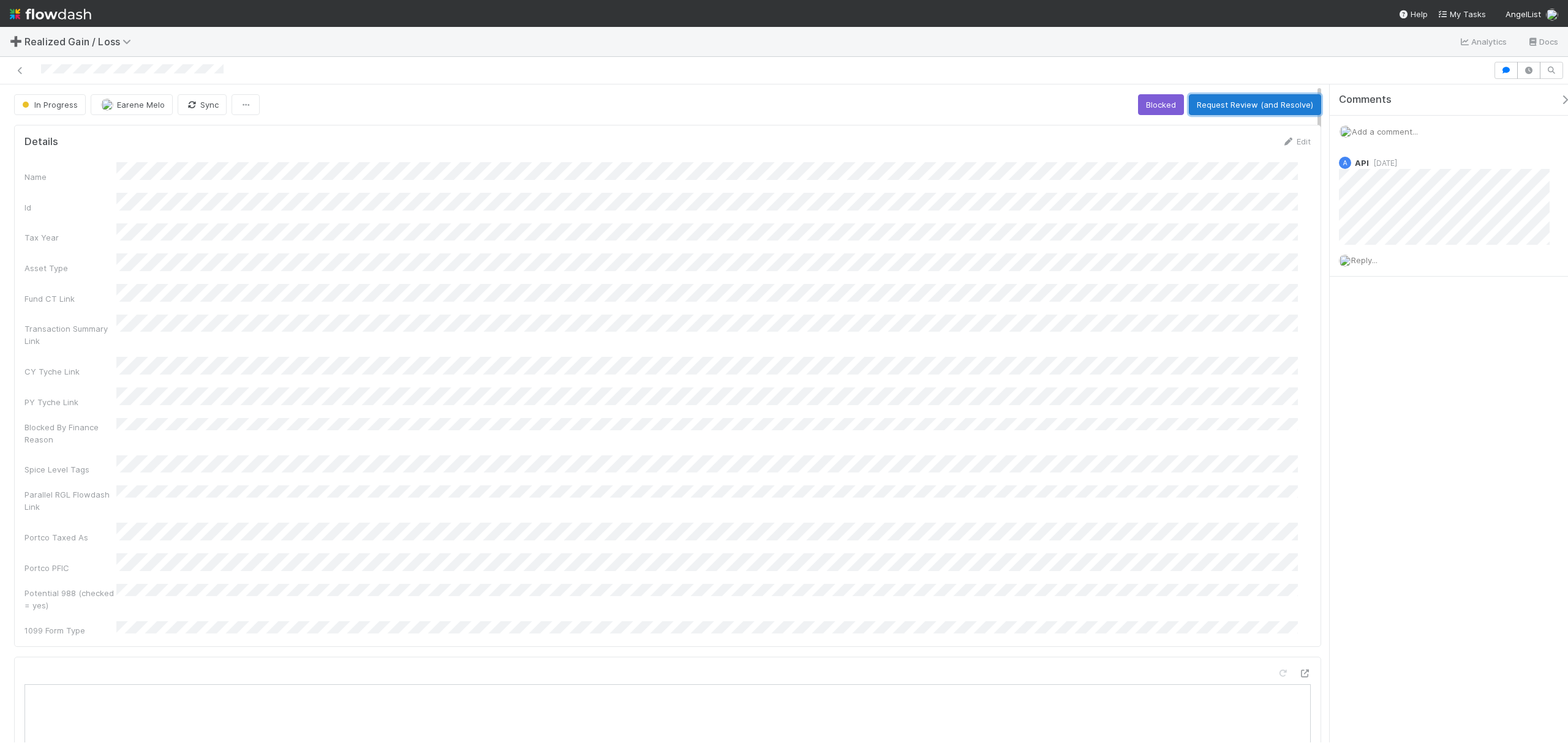
click at [1176, 106] on button "Request Review (and Resolve)" at bounding box center [1255, 104] width 133 height 21
click at [701, 319] on div "Transaction Summary Link" at bounding box center [668, 331] width 1286 height 33
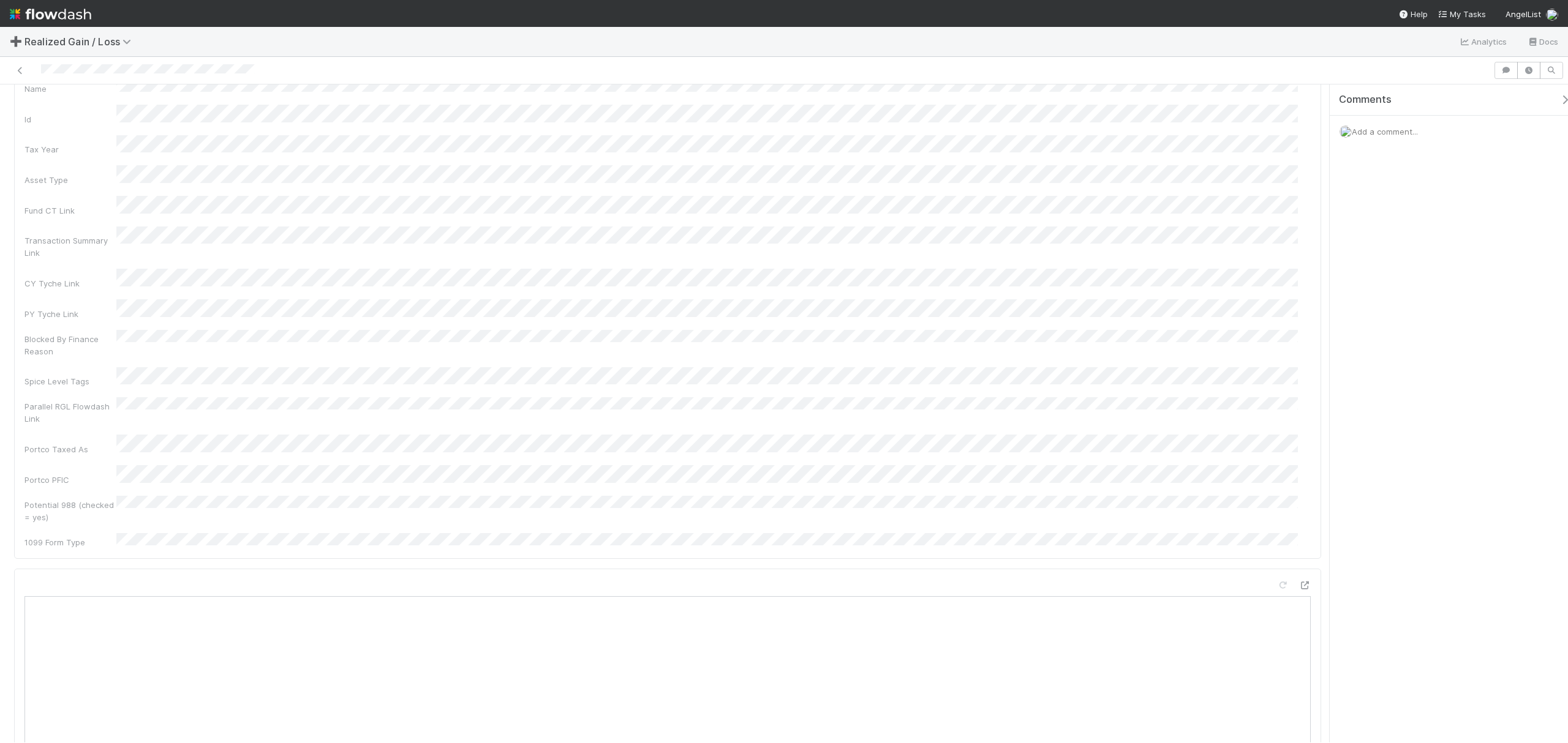
scroll to position [0, 0]
click at [1158, 108] on button "Start" at bounding box center [1155, 104] width 35 height 21
drag, startPoint x: 1205, startPoint y: 104, endPoint x: 1167, endPoint y: 145, distance: 55.9
click at [1205, 104] on button "Request Review (and Resolve)" at bounding box center [1255, 104] width 133 height 21
click at [1125, 99] on div "Not Started Earene Melo Sync Start Link Skip Prep (and Resolve)" at bounding box center [667, 104] width 1307 height 21
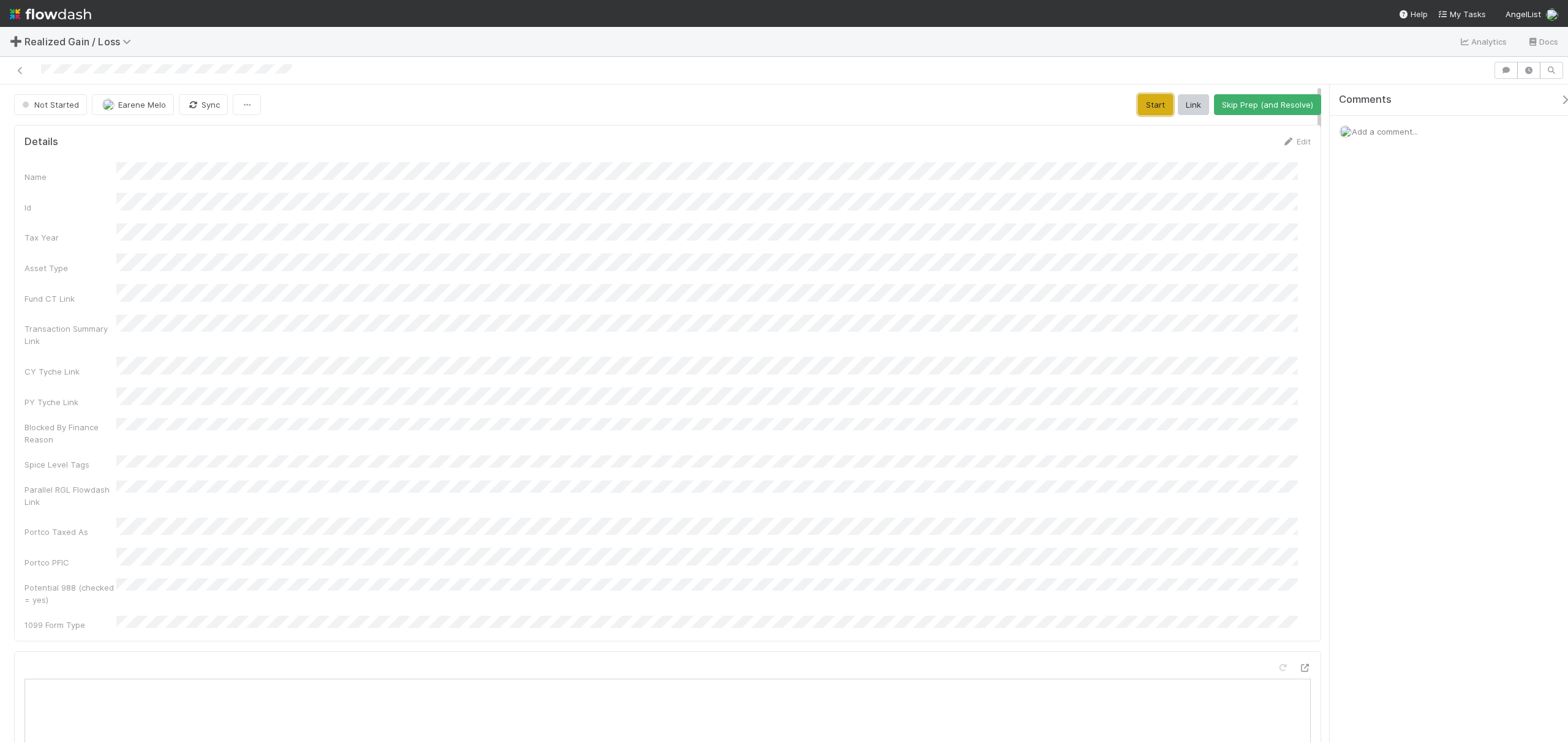
click at [1149, 107] on button "Start" at bounding box center [1155, 104] width 35 height 21
click at [244, 62] on div at bounding box center [746, 70] width 1483 height 17
drag, startPoint x: 1270, startPoint y: 113, endPoint x: 1207, endPoint y: 137, distance: 67.4
click at [1270, 113] on button "Request Review (and Resolve)" at bounding box center [1255, 104] width 133 height 21
click at [1146, 99] on button "Start" at bounding box center [1155, 104] width 35 height 21
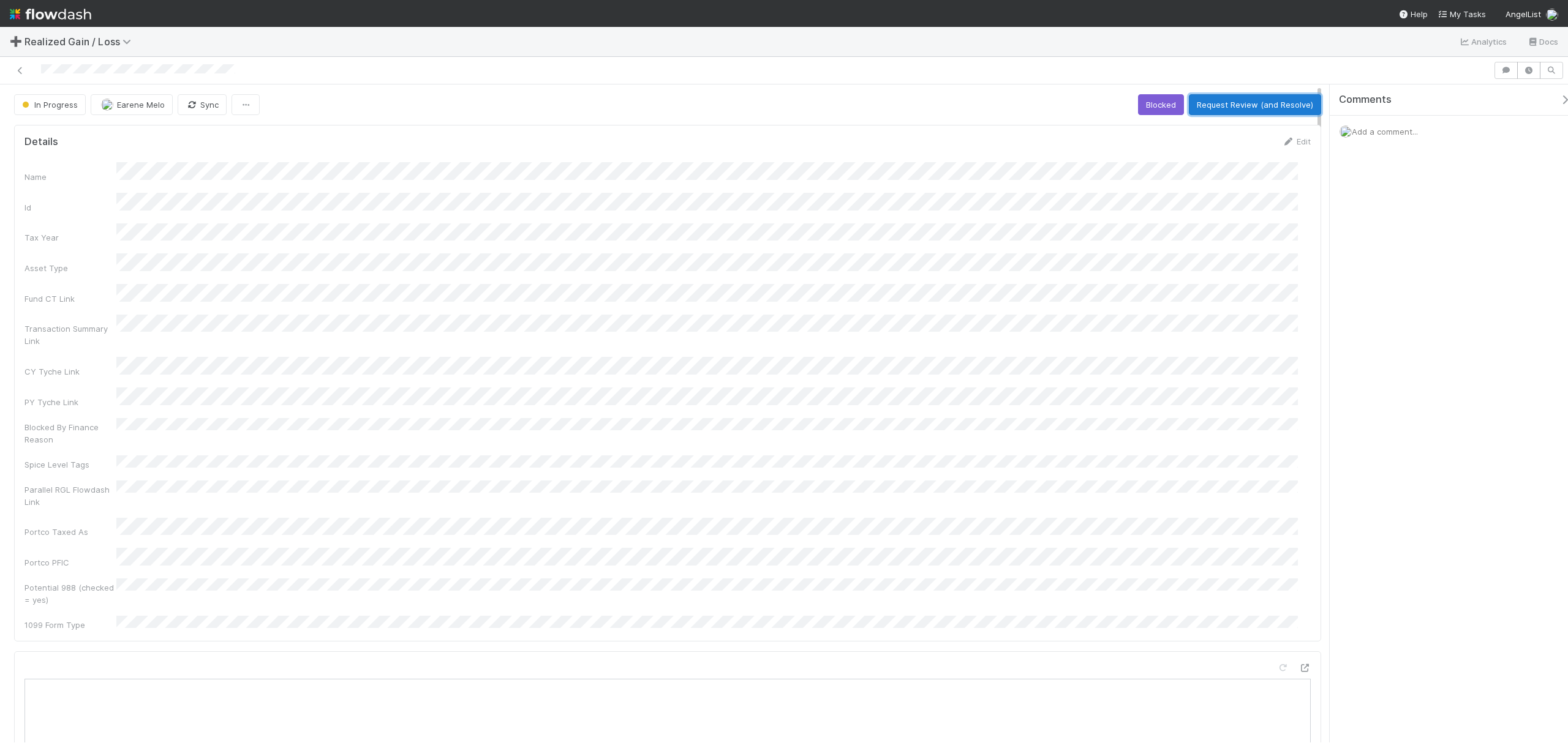
click at [1176, 107] on button "Request Review (and Resolve)" at bounding box center [1255, 104] width 133 height 21
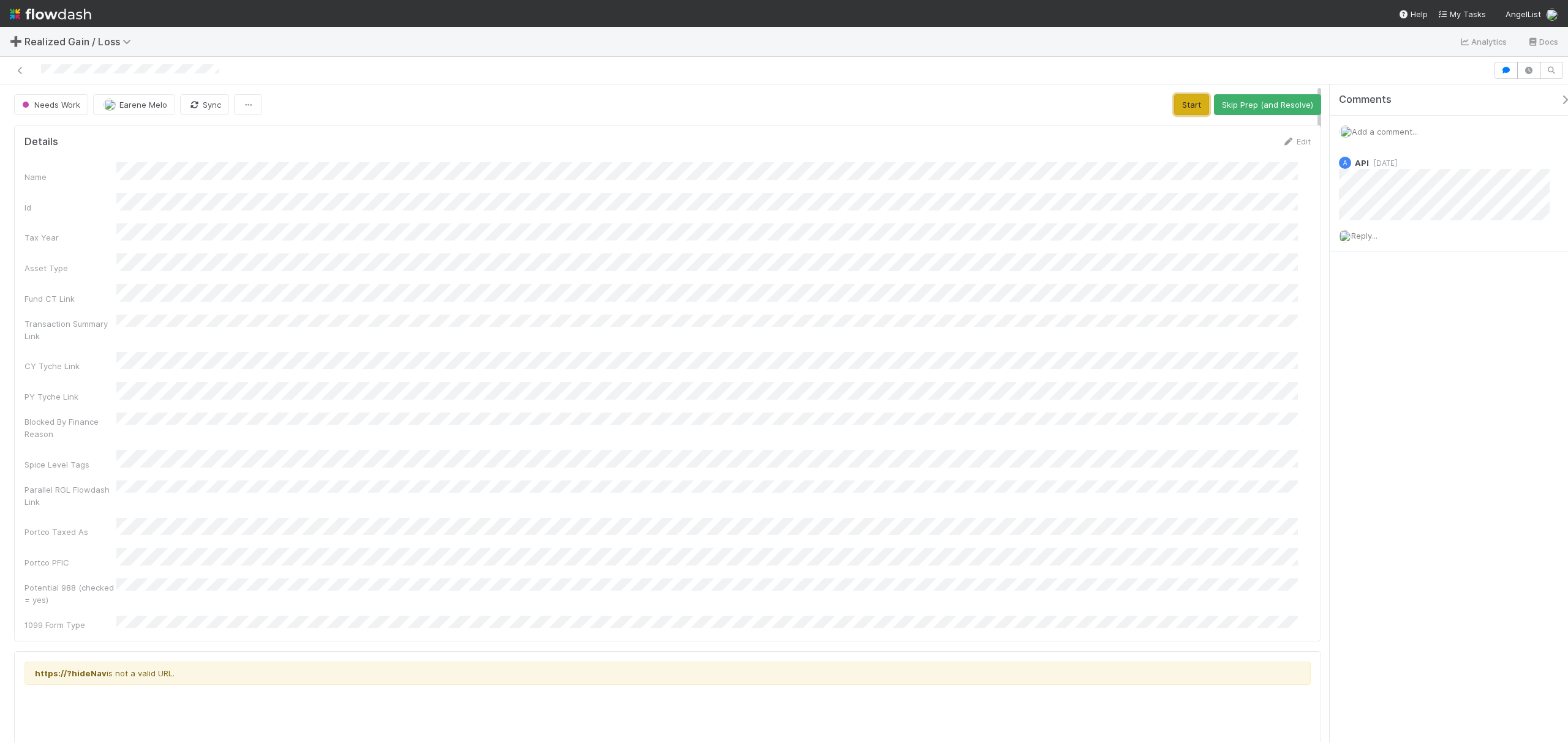
click at [1174, 95] on button "Start" at bounding box center [1191, 104] width 35 height 21
click at [1412, 123] on div "Add a comment..." at bounding box center [1455, 132] width 251 height 32
click at [1394, 131] on span "Add a comment..." at bounding box center [1385, 131] width 66 height 10
click at [194, 64] on div at bounding box center [130, 70] width 178 height 12
click at [196, 64] on div at bounding box center [130, 70] width 178 height 12
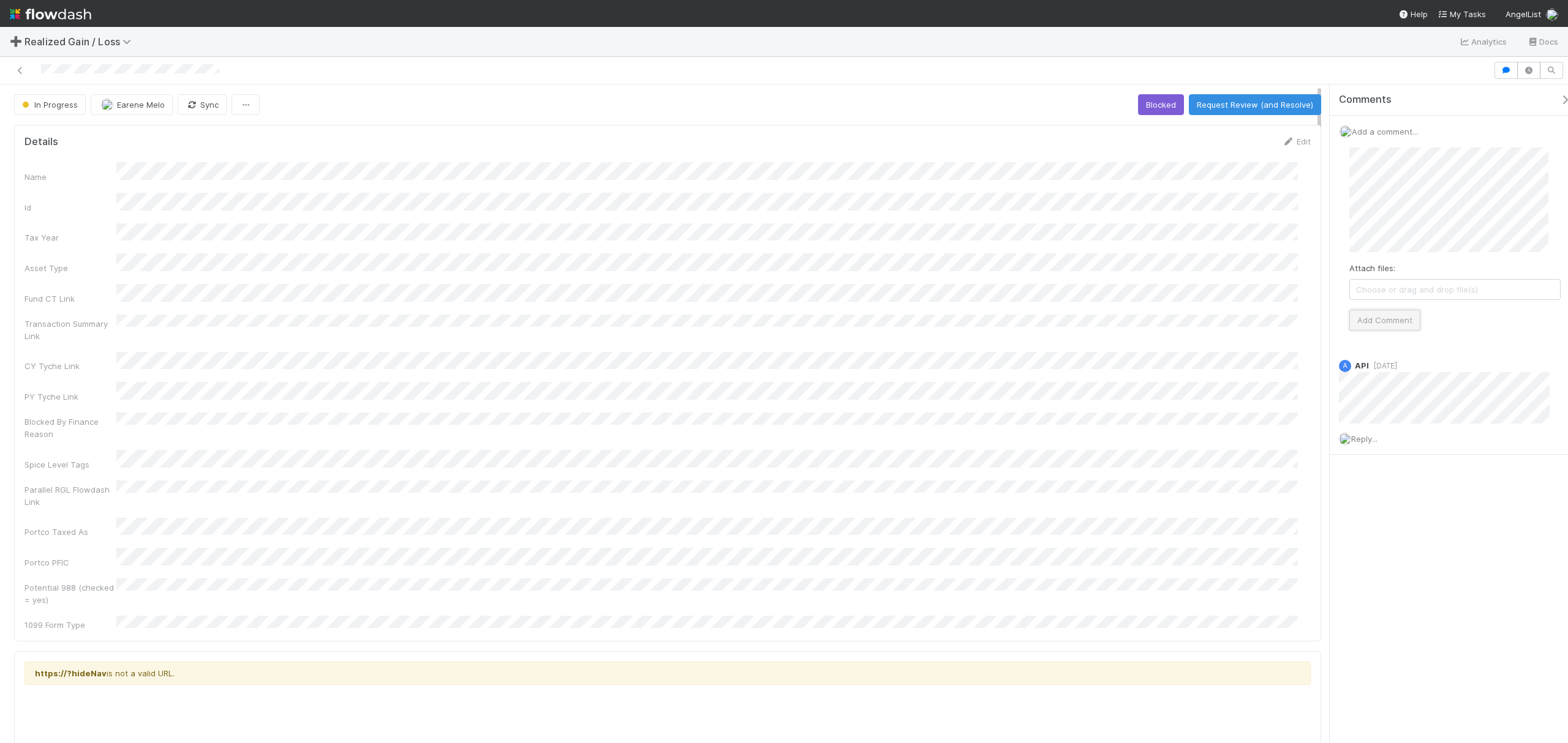
click at [1399, 324] on button "Add Comment" at bounding box center [1384, 319] width 71 height 21
click at [1221, 109] on button "Request Review (and Resolve)" at bounding box center [1255, 104] width 133 height 21
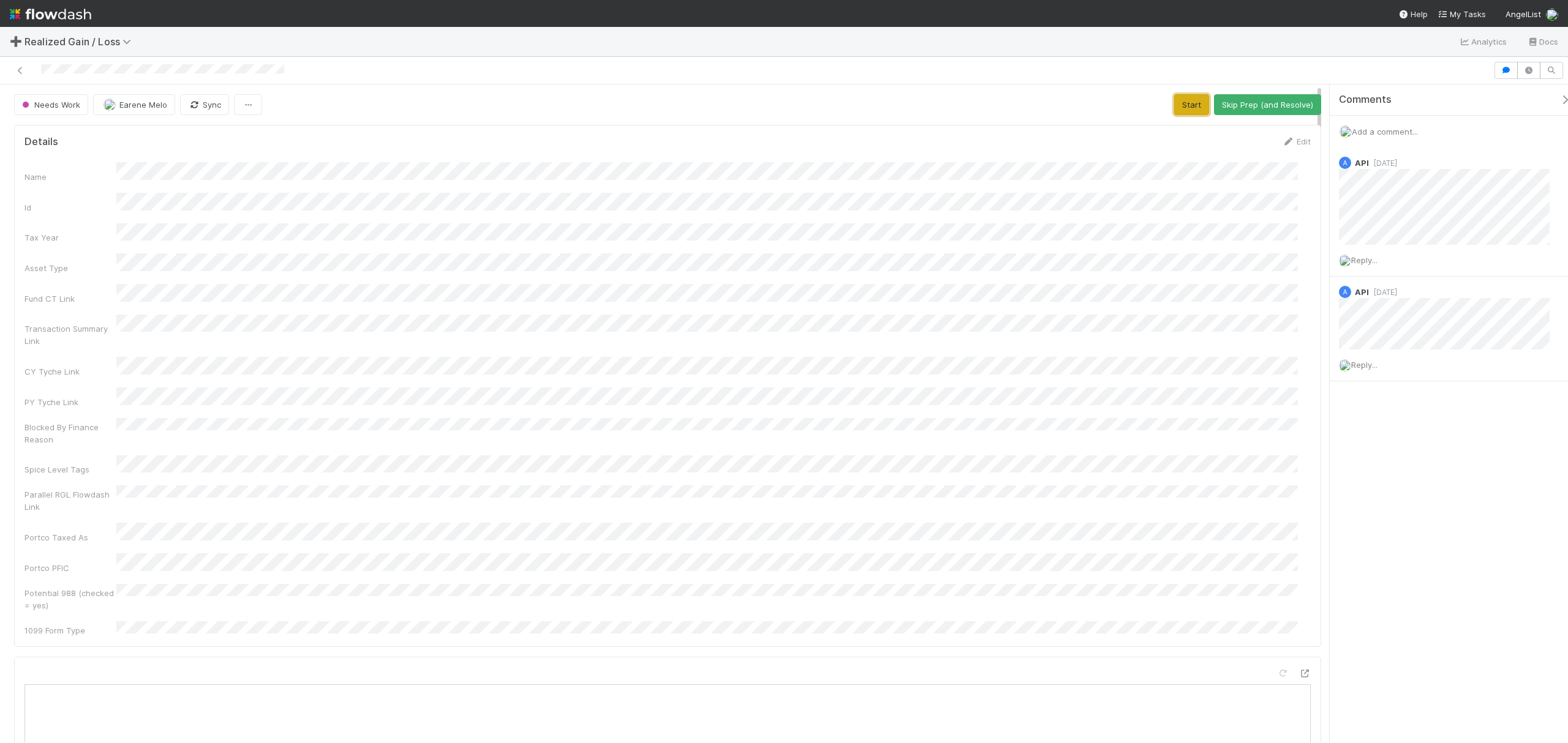
click at [1174, 99] on button "Start" at bounding box center [1191, 104] width 35 height 21
click at [1176, 115] on button "Request Review (and Resolve)" at bounding box center [1255, 104] width 133 height 21
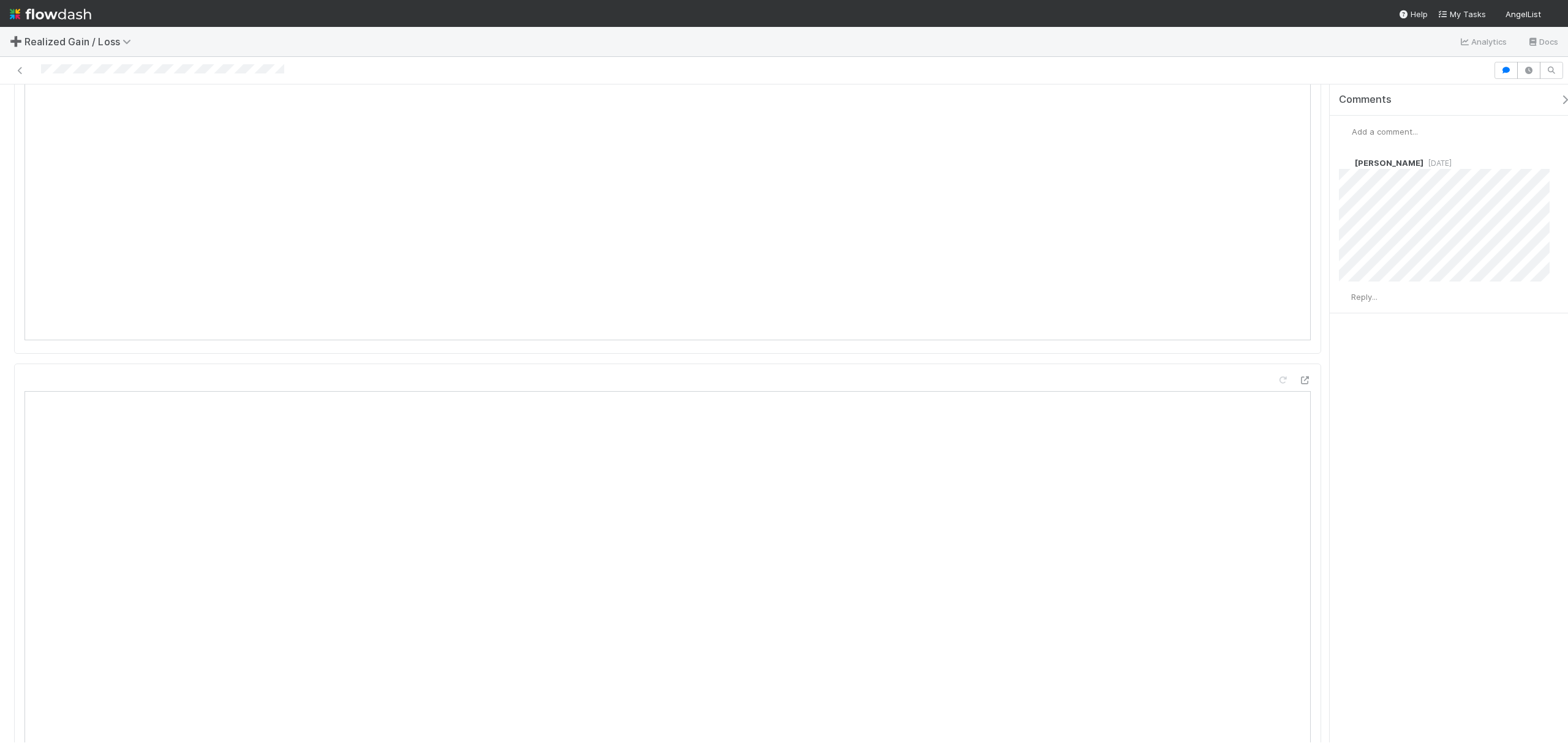
scroll to position [1225, 0]
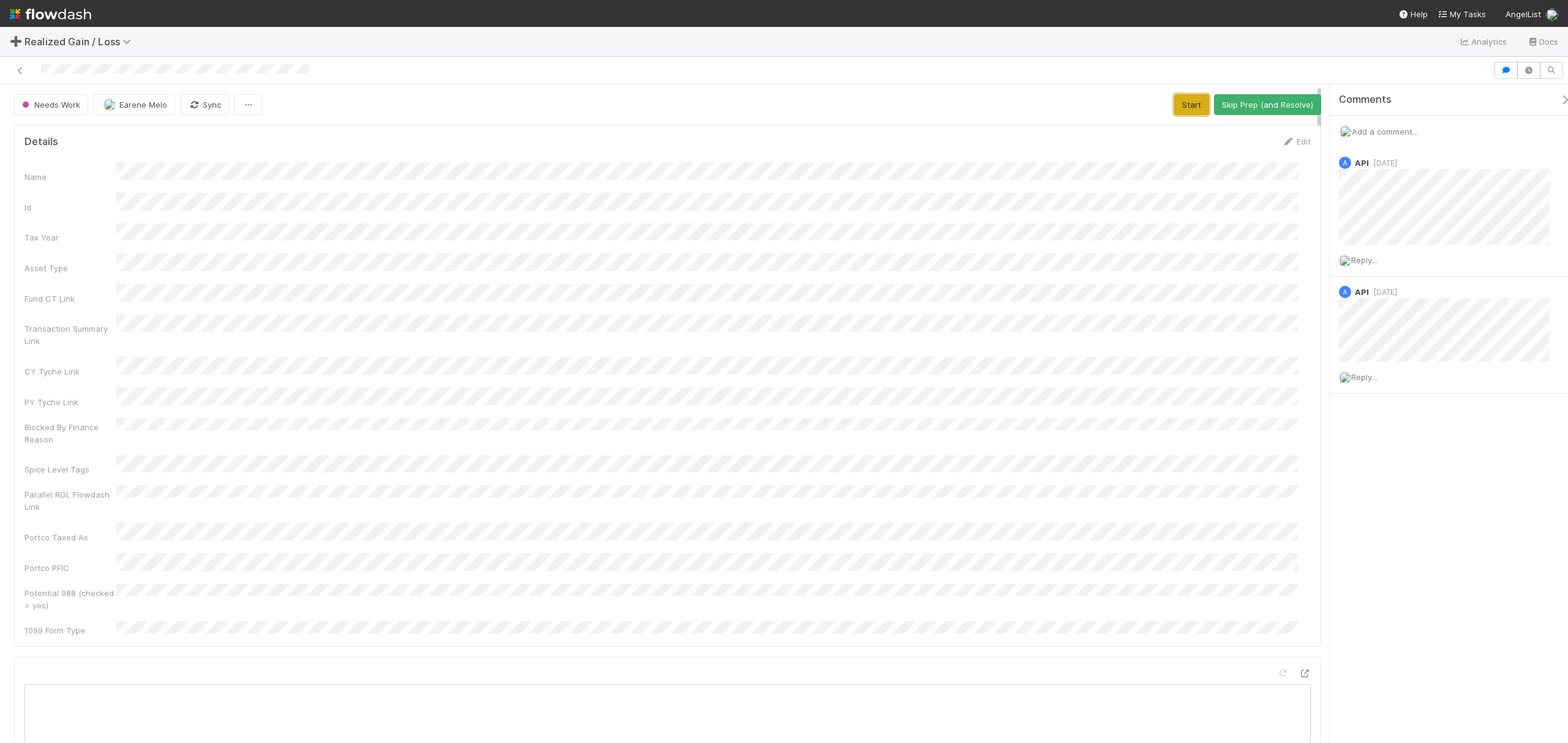
click at [1188, 99] on button "Start" at bounding box center [1191, 104] width 35 height 21
click at [1227, 103] on button "Request Review (and Resolve)" at bounding box center [1255, 104] width 133 height 21
click at [1078, 296] on div "Name Id Tax Year Asset Type Fund CT Link Transaction Summary Link CY Tyche Link…" at bounding box center [668, 399] width 1286 height 474
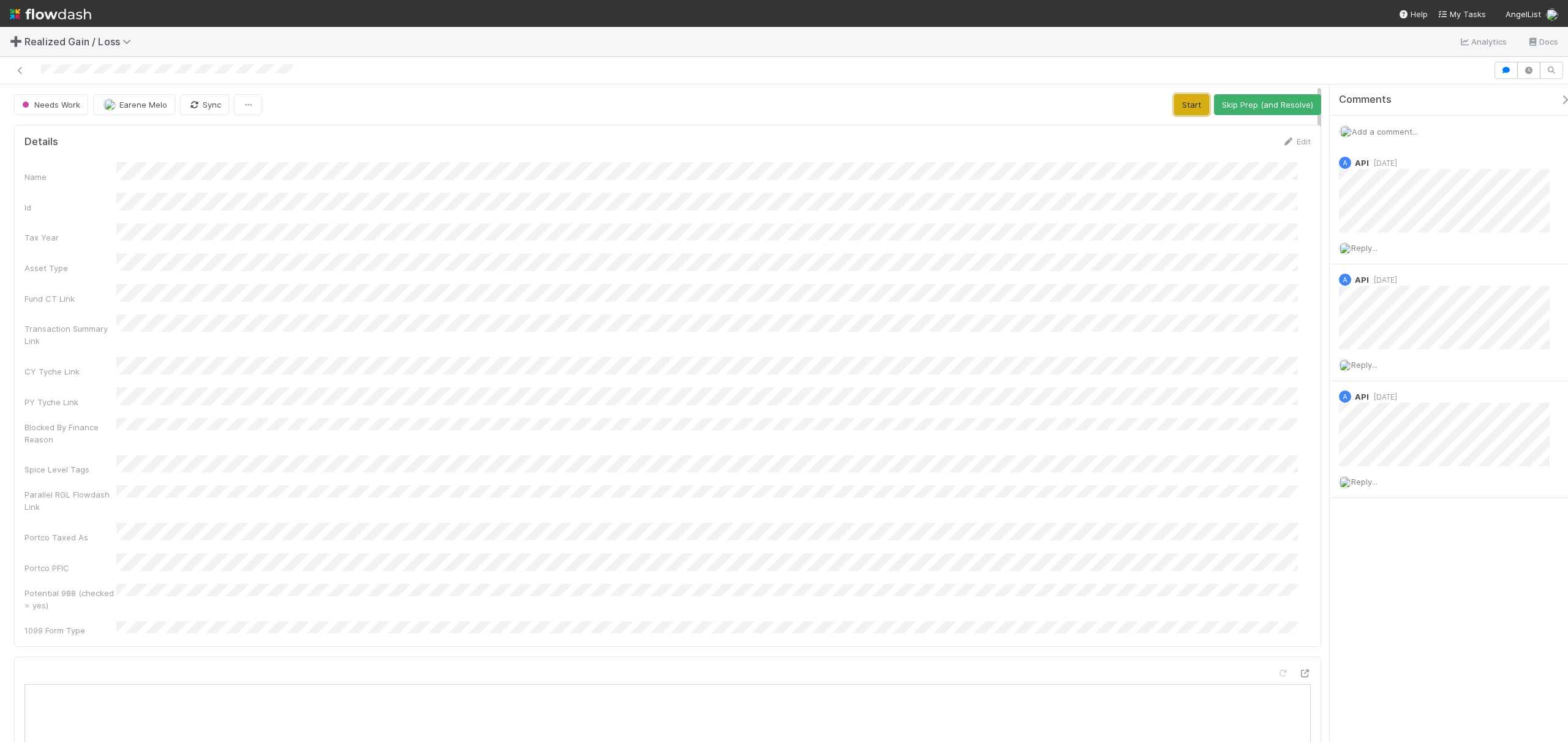
click at [1174, 107] on button "Start" at bounding box center [1191, 104] width 35 height 21
click at [613, 356] on div "Name Id Tax Year Asset Type Fund CT Link Transaction Summary Link CY Tyche Link…" at bounding box center [668, 399] width 1286 height 474
click at [821, 429] on div "Name Id Tax Year Asset Type Fund CT Link Transaction Summary Link CY Tyche Link…" at bounding box center [668, 317] width 1286 height 474
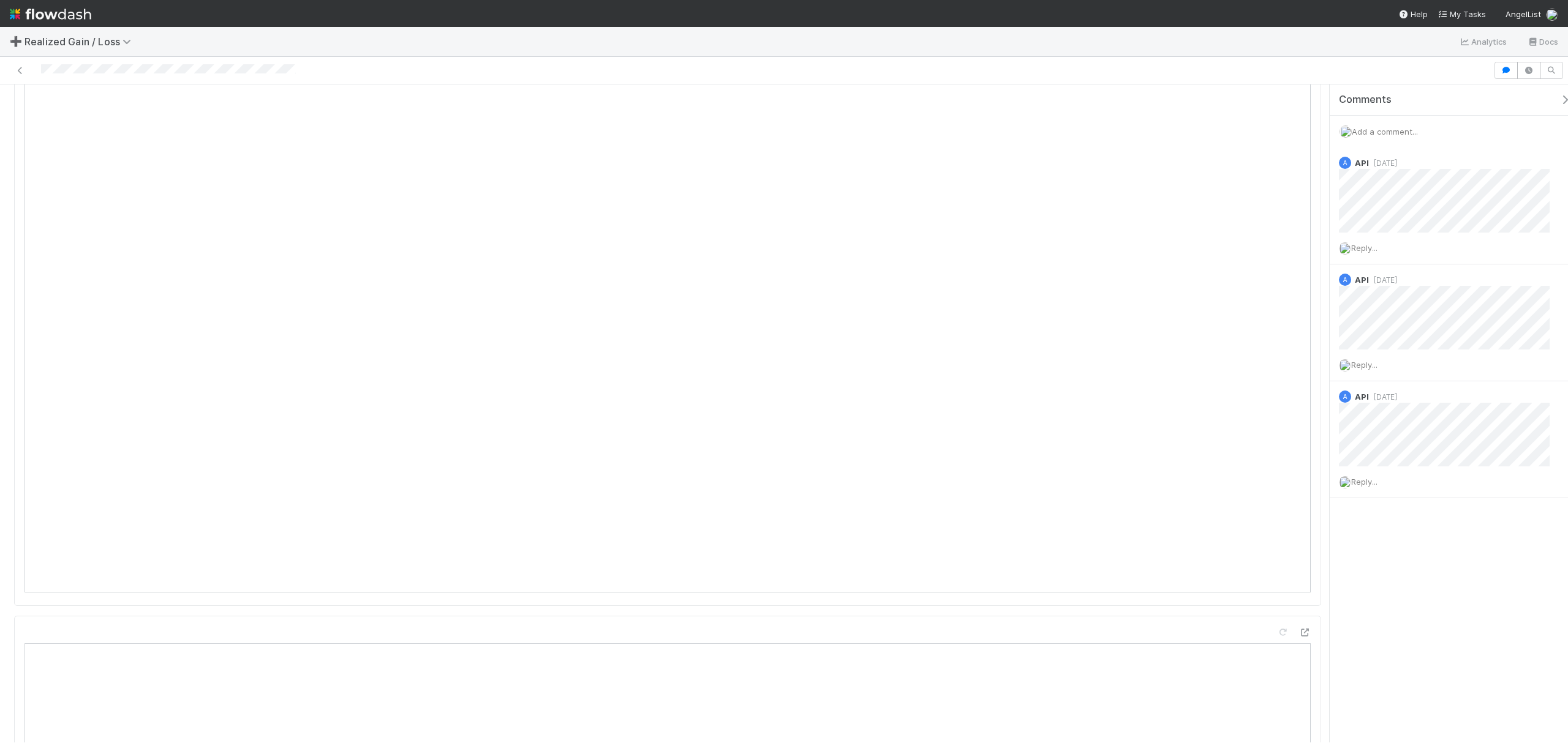
click at [279, 64] on div at bounding box center [746, 70] width 1483 height 17
click at [1201, 99] on button "Request Review (and Resolve)" at bounding box center [1255, 104] width 133 height 21
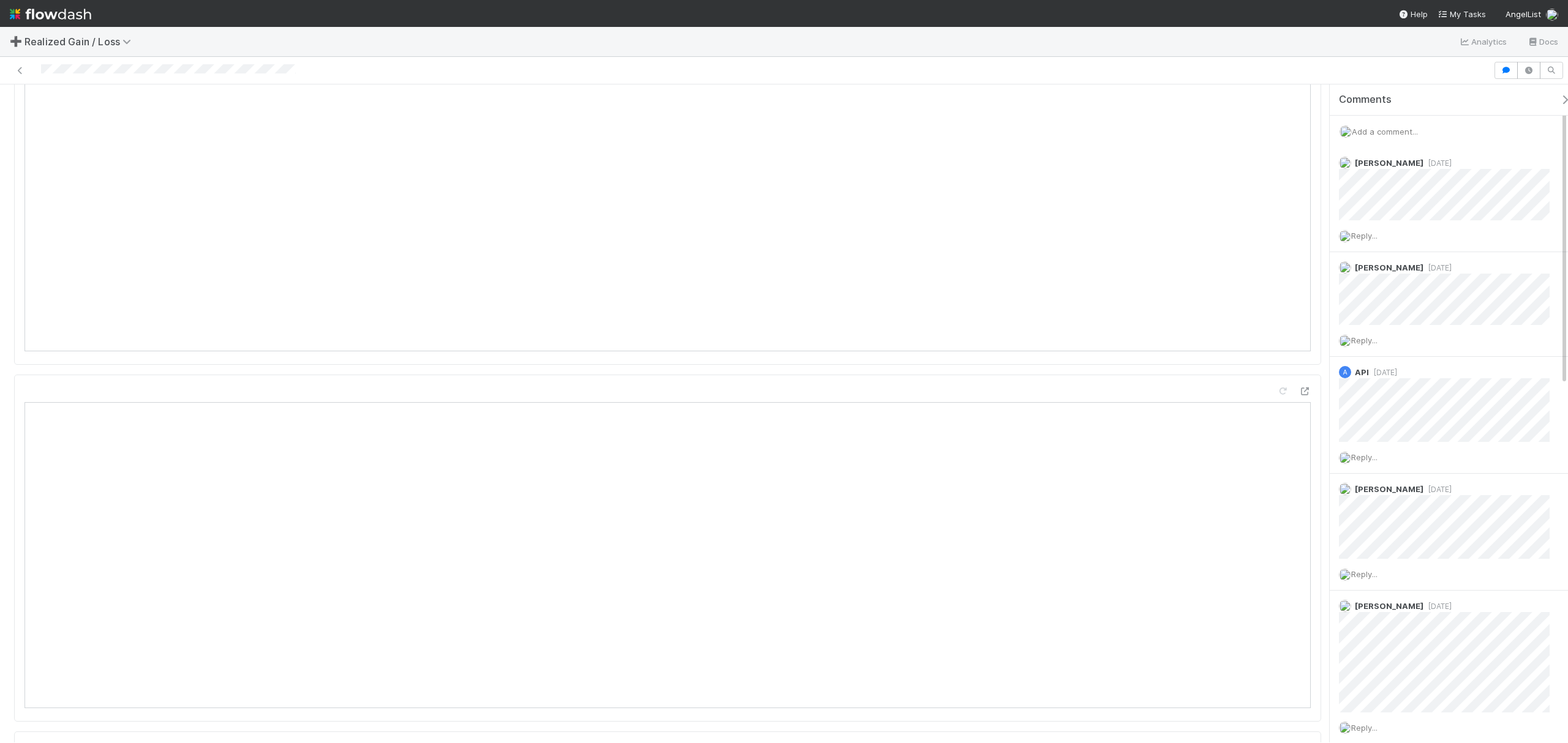
scroll to position [1551, 0]
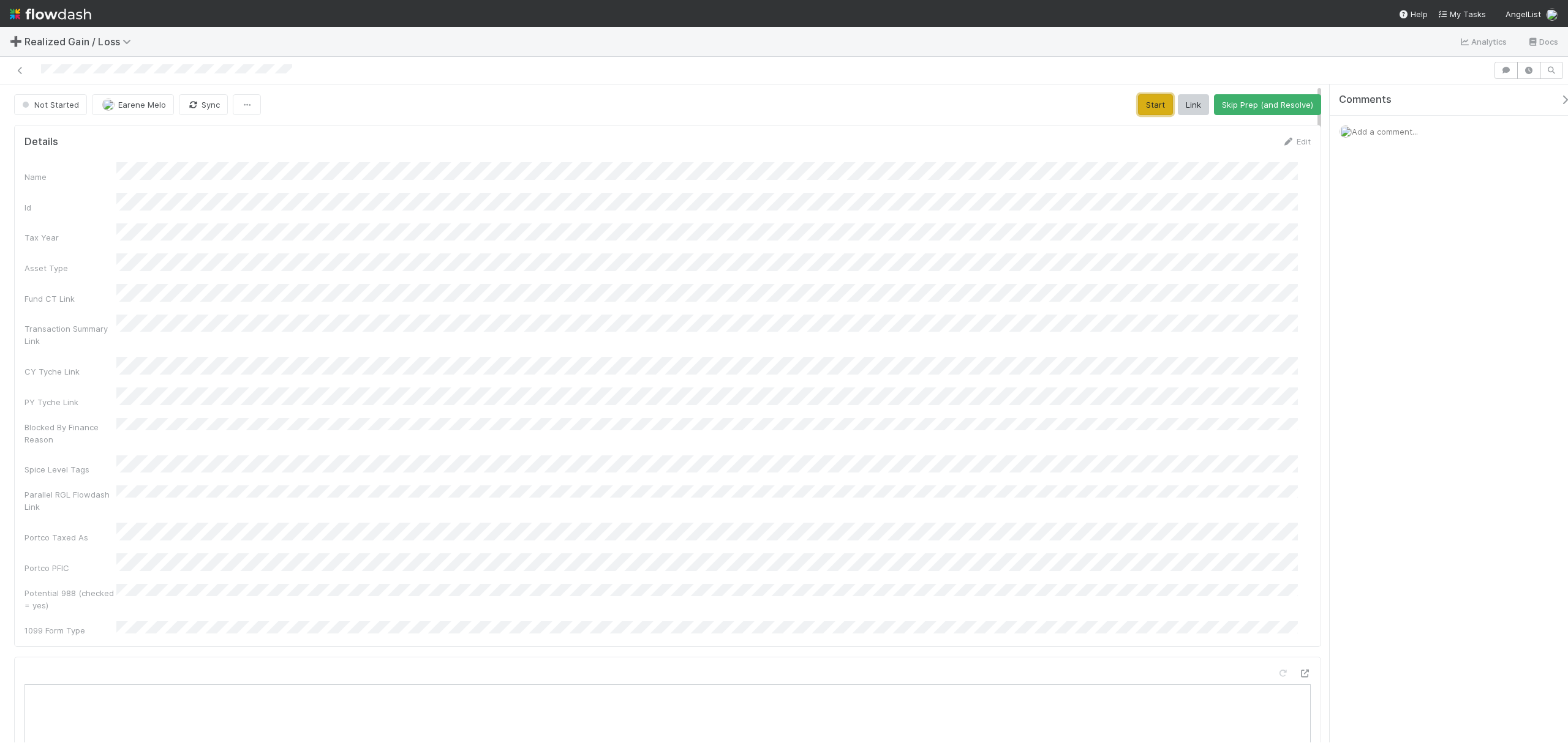
drag, startPoint x: 1142, startPoint y: 106, endPoint x: 921, endPoint y: 8, distance: 241.8
click at [1142, 101] on button "Start" at bounding box center [1155, 104] width 35 height 21
click at [280, 78] on div at bounding box center [746, 70] width 1483 height 17
click at [1255, 107] on button "Request Review (and Resolve)" at bounding box center [1255, 104] width 133 height 21
click at [578, 213] on div "Name Id Tax Year Asset Type Fund CT Link Transaction Summary Link CY Tyche Link…" at bounding box center [668, 402] width 1286 height 479
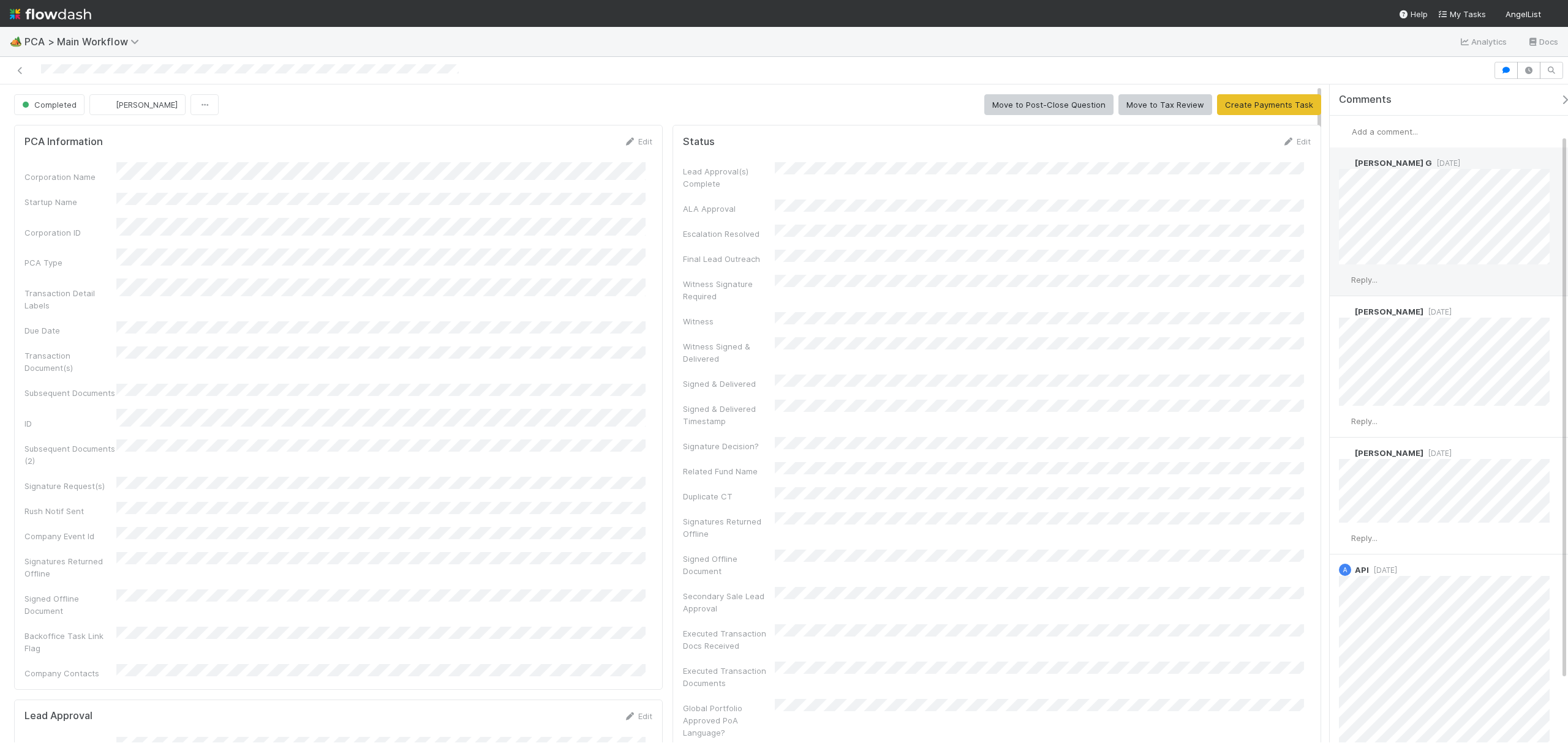
scroll to position [135, 0]
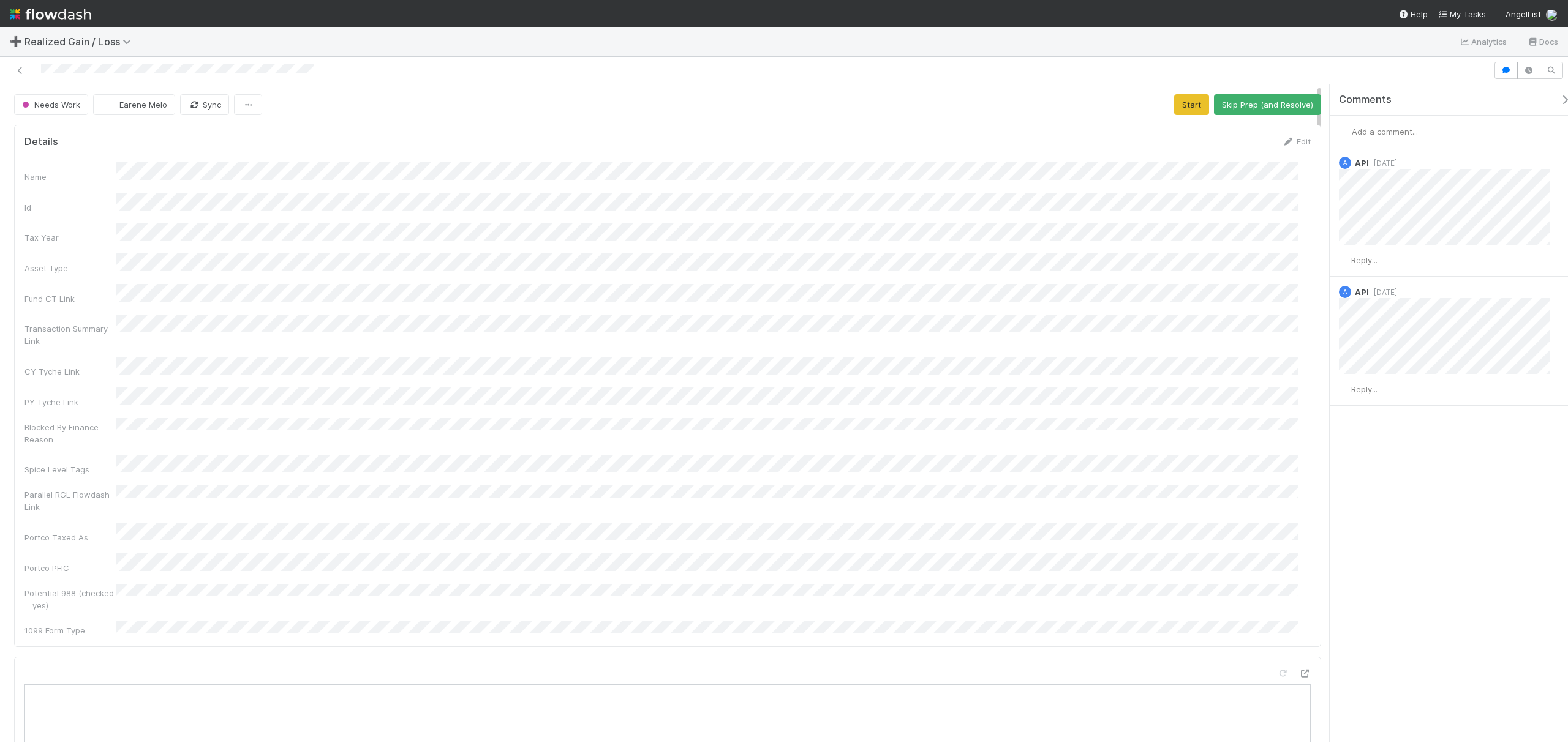
click at [919, 296] on div "Name Id Tax Year Asset Type Fund CT Link Transaction Summary Link CY Tyche Link…" at bounding box center [668, 399] width 1286 height 474
drag, startPoint x: 1166, startPoint y: 101, endPoint x: 981, endPoint y: 182, distance: 202.0
click at [1174, 101] on button "Start" at bounding box center [1191, 104] width 35 height 21
click at [315, 67] on div at bounding box center [746, 70] width 1483 height 17
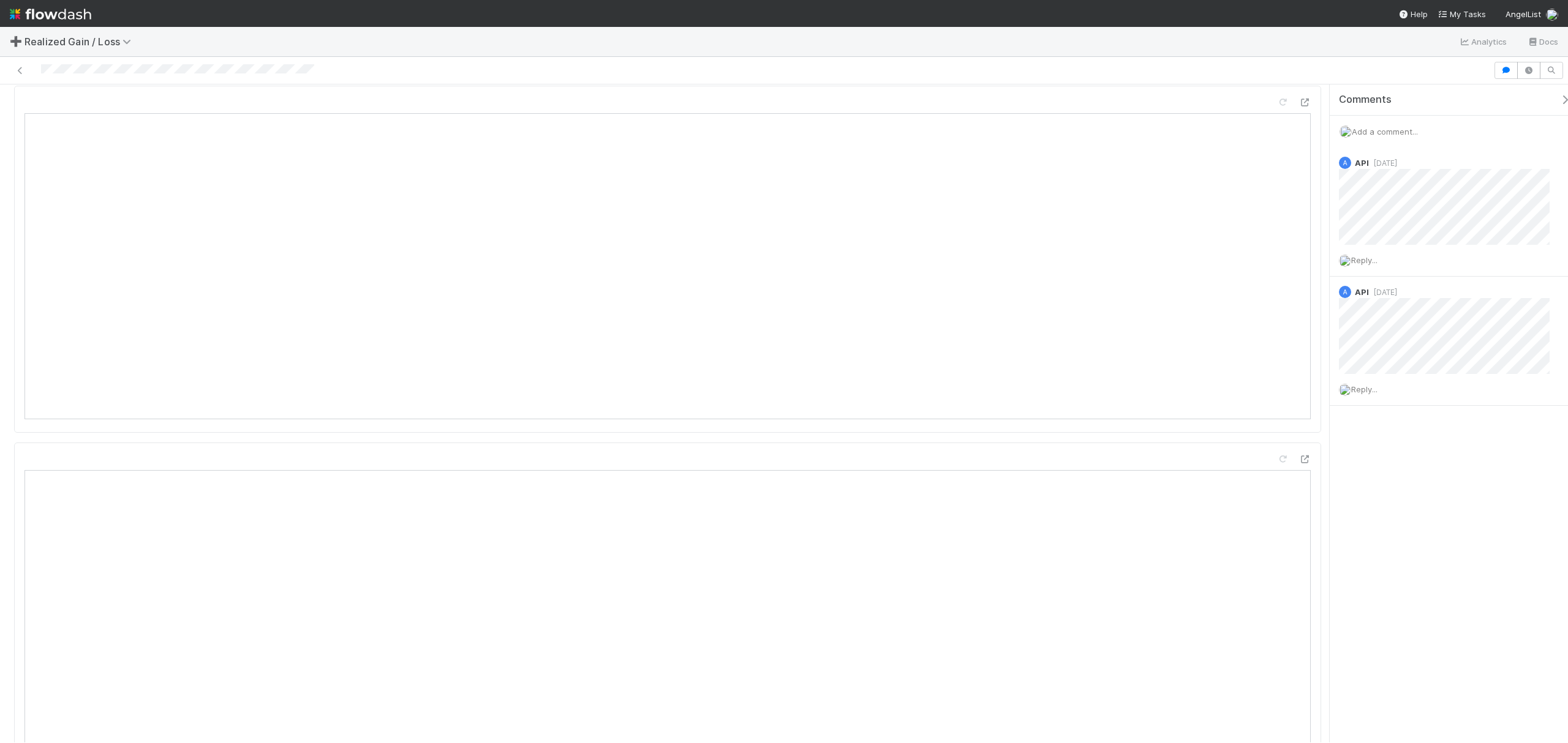
scroll to position [816, 0]
click at [231, 61] on div at bounding box center [784, 71] width 1568 height 28
click at [305, 65] on div at bounding box center [178, 70] width 273 height 12
click at [1176, 101] on icon "button" at bounding box center [1565, 99] width 12 height 10
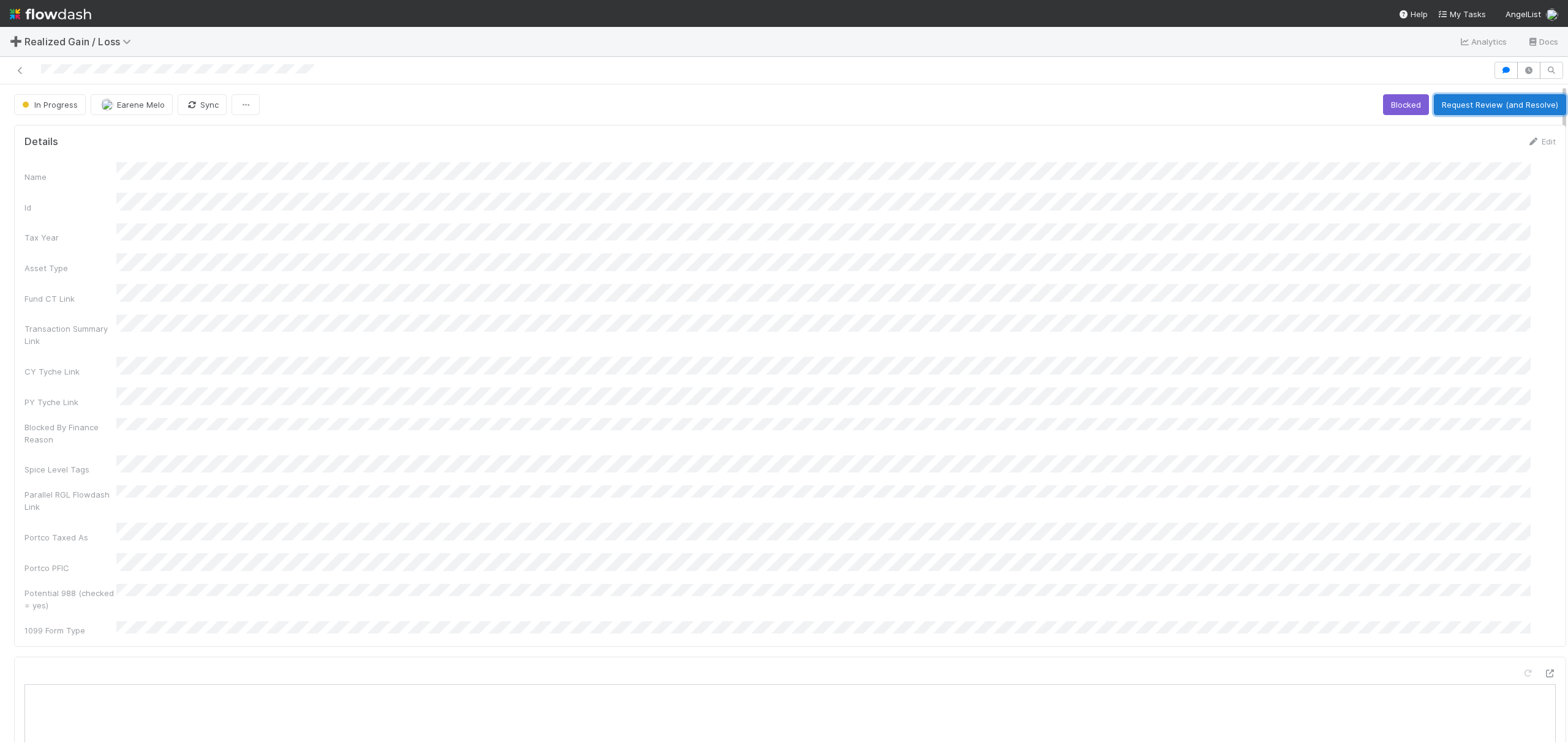
click at [1176, 99] on button "Request Review (and Resolve)" at bounding box center [1500, 104] width 133 height 21
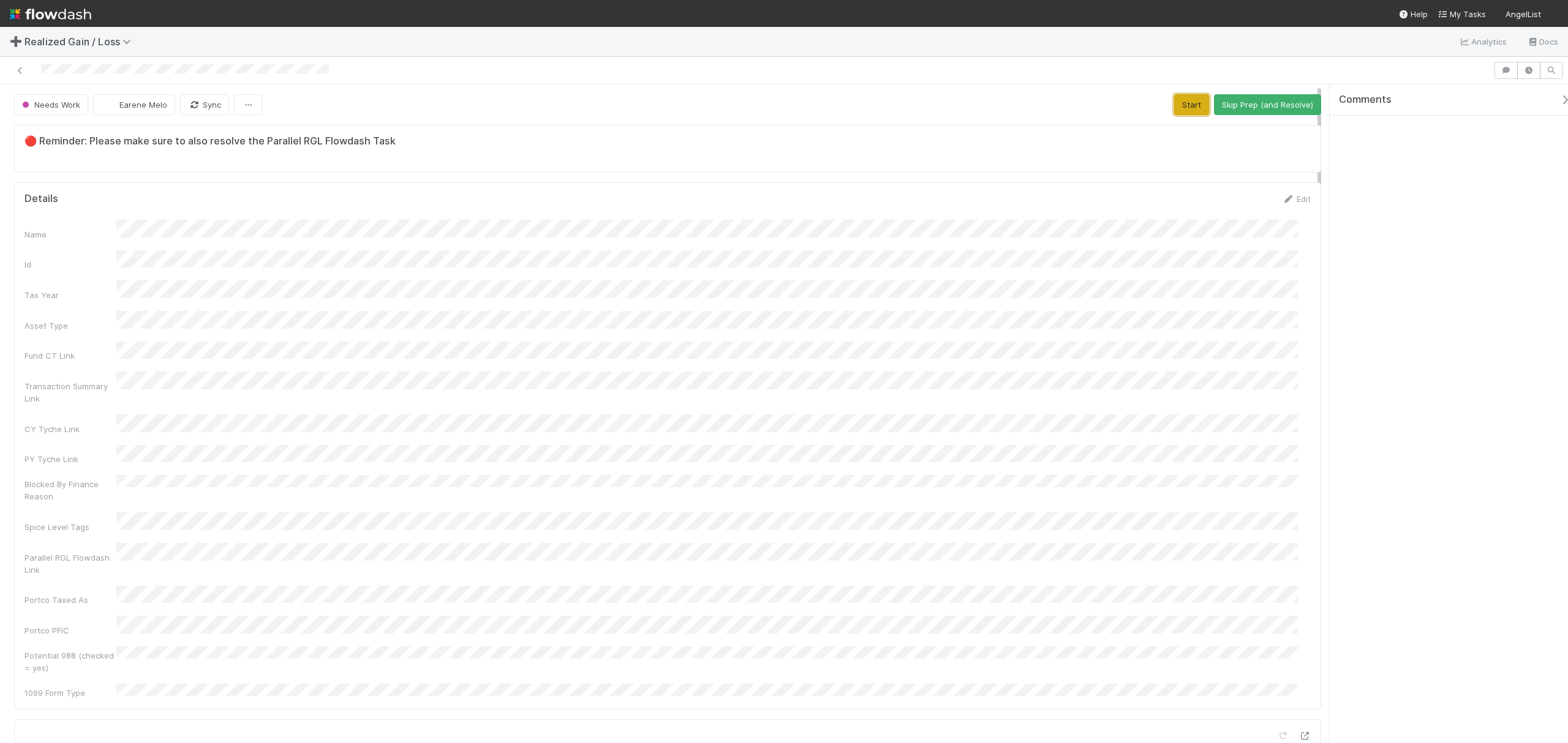
click button "Start"
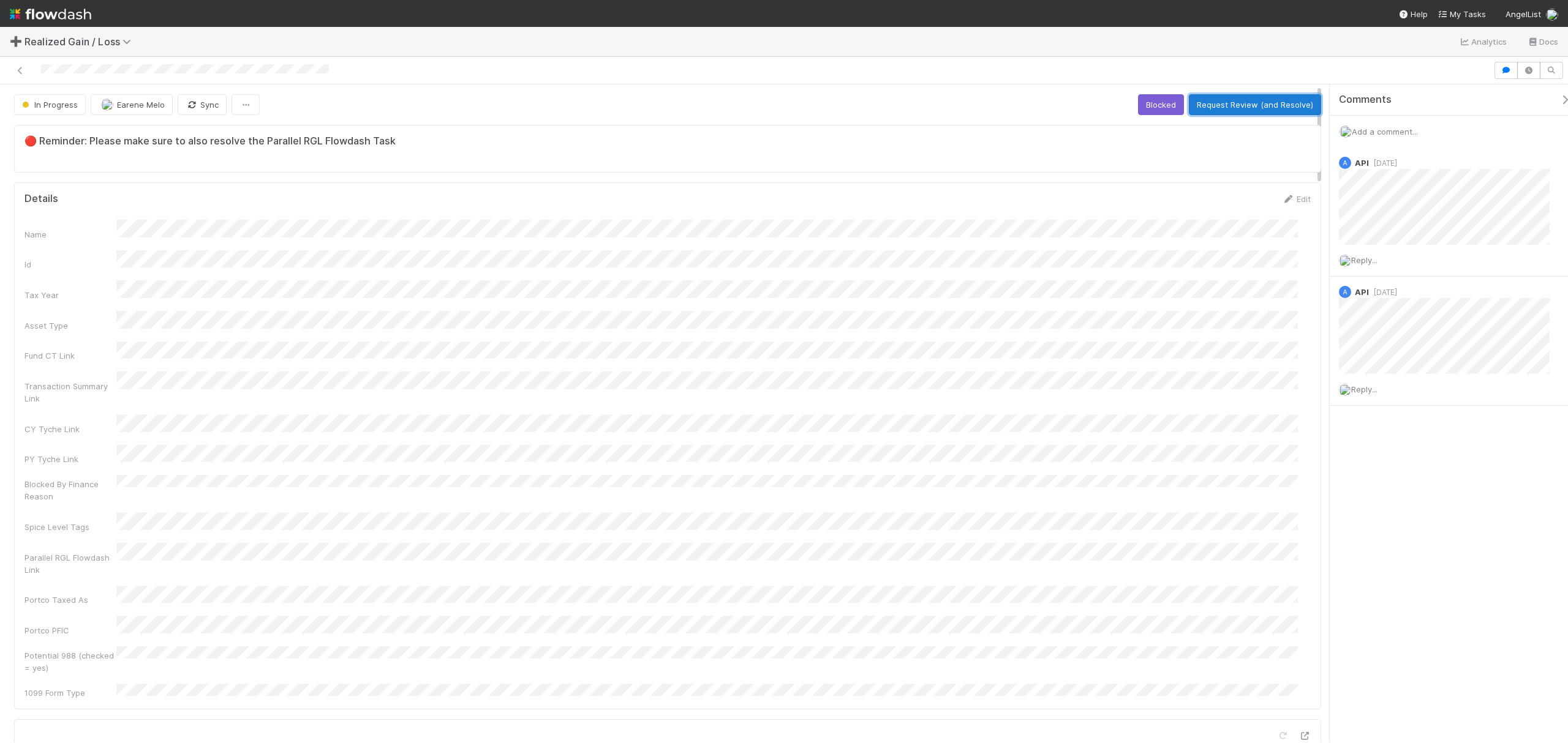
click button "Request Review (and Resolve)"
click div "Name Id Tax Year Asset Type Fund CT Link Transaction Summary Link CY Tyche Link…"
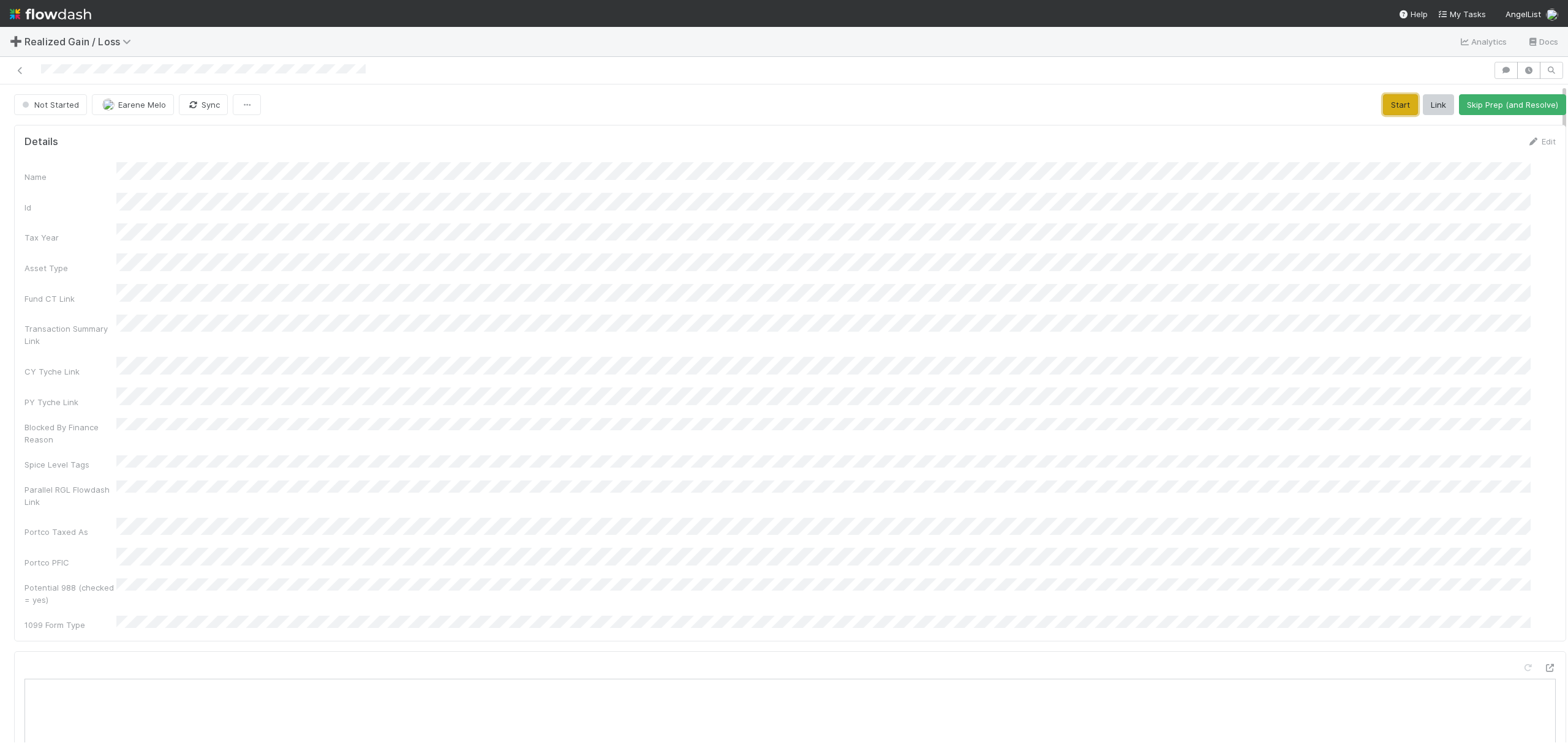
click at [1383, 107] on button "Start" at bounding box center [1400, 104] width 35 height 21
click at [567, 295] on div "Name Id Tax Year Asset Type Fund CT Link Transaction Summary Link CY Tyche Link…" at bounding box center [790, 397] width 1532 height 469
click at [1453, 110] on button "Request Review (and Resolve)" at bounding box center [1500, 104] width 133 height 21
click at [1306, 292] on div "Name Id Tax Year Asset Type Fund CT Link Transaction Summary Link CY Tyche Link…" at bounding box center [790, 399] width 1532 height 474
click at [1419, 103] on button "Start" at bounding box center [1436, 104] width 35 height 21
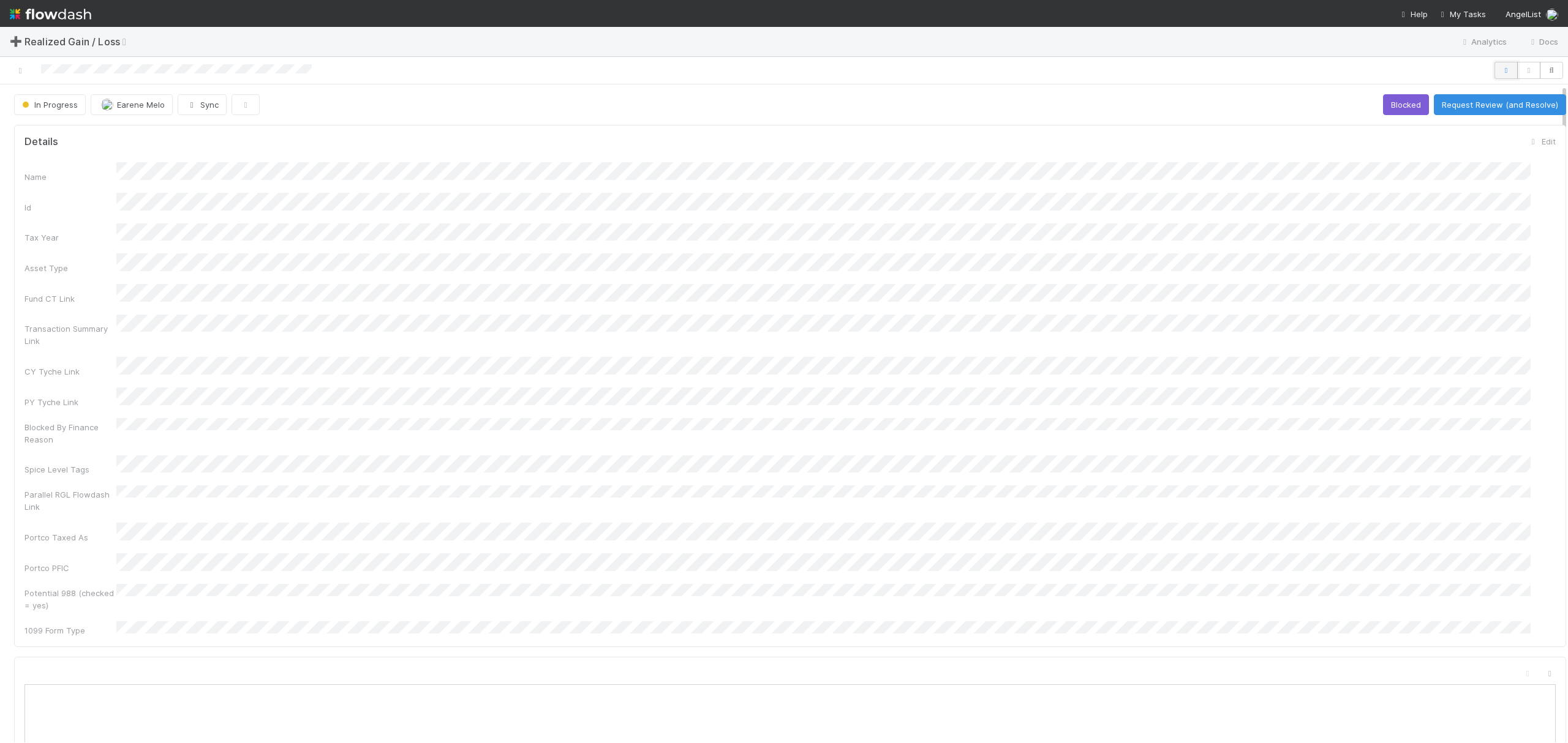
click at [1494, 64] on button "button" at bounding box center [1506, 70] width 23 height 17
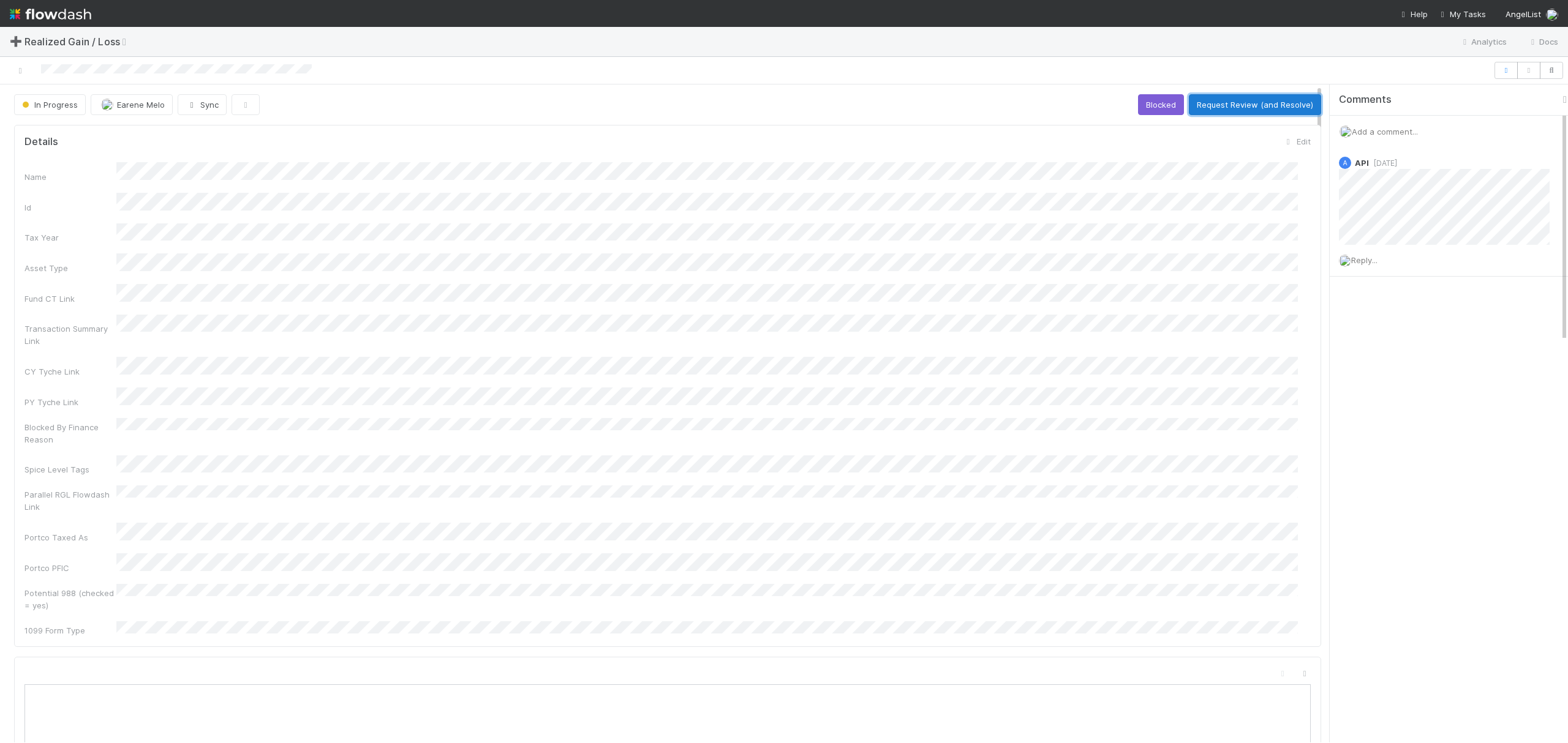
click at [1196, 97] on button "Request Review (and Resolve)" at bounding box center [1255, 104] width 133 height 21
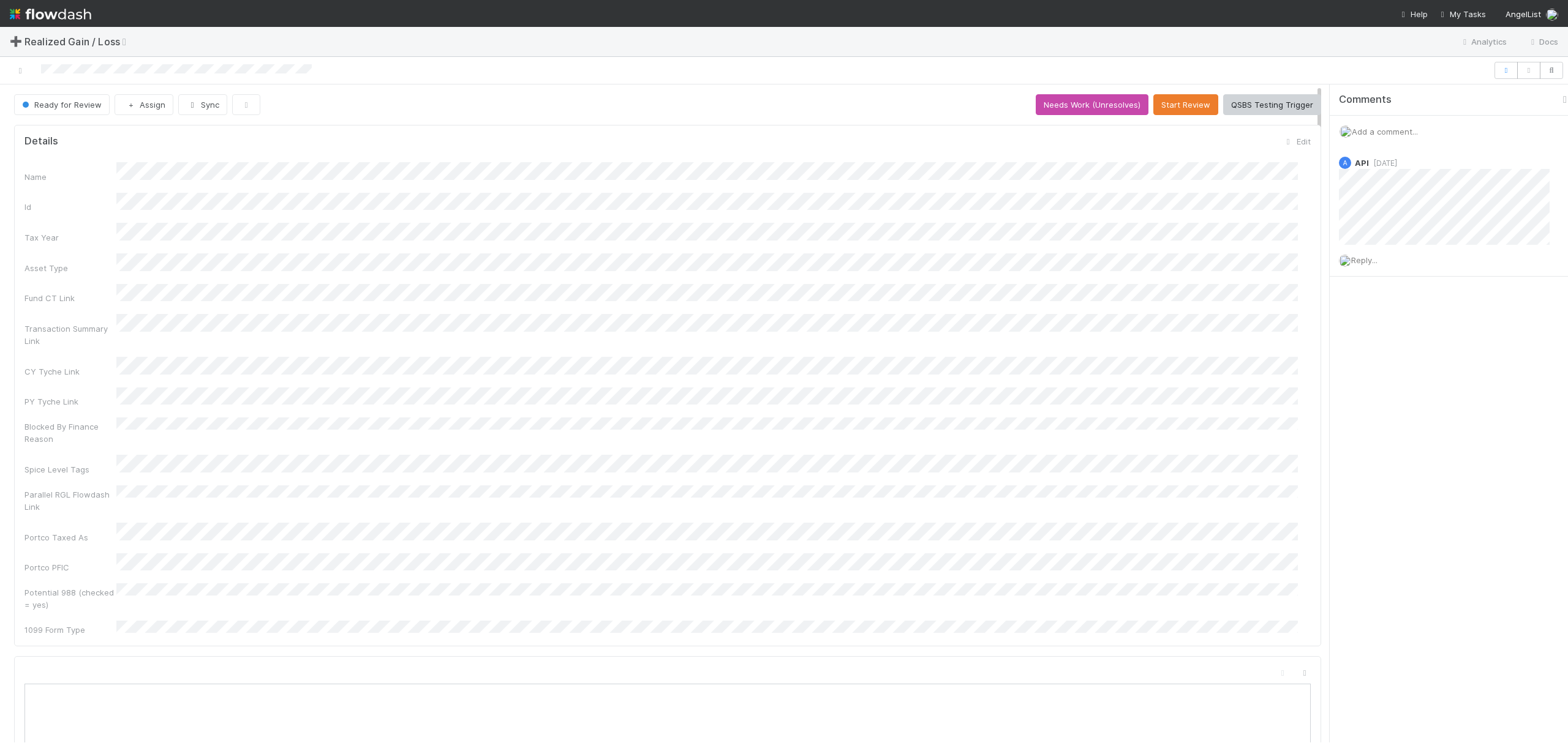
click at [601, 422] on div "Name Id Tax Year Asset Type Fund CT Link Transaction Summary Link CY Tyche Link…" at bounding box center [668, 399] width 1286 height 474
